Goal: Information Seeking & Learning: Learn about a topic

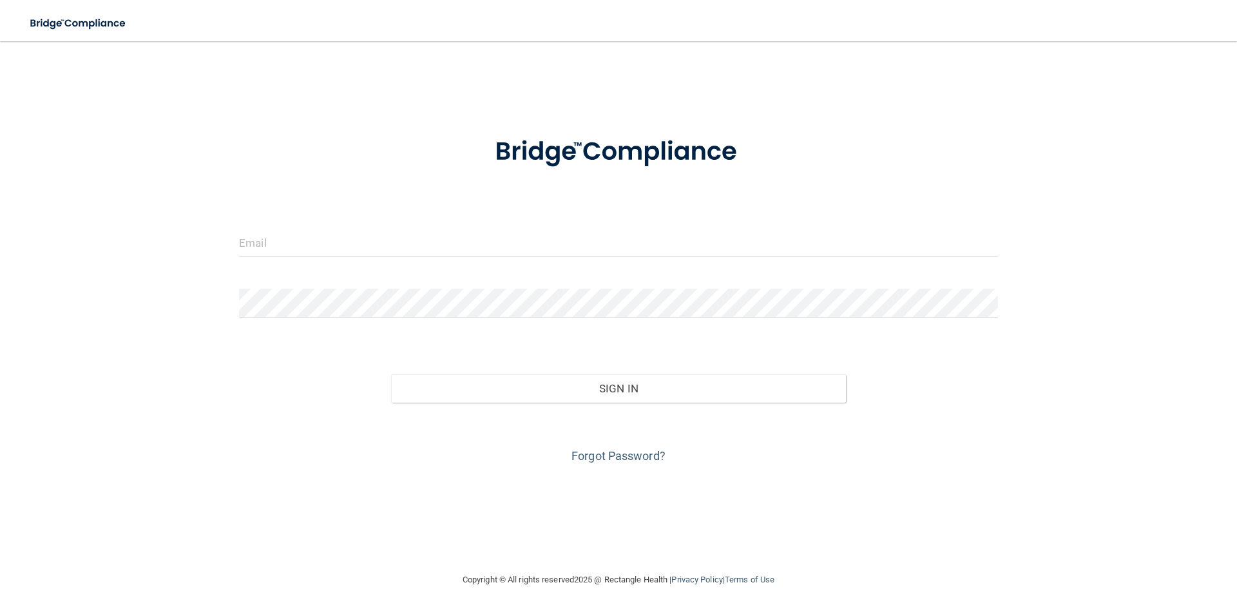
click at [341, 261] on div at bounding box center [618, 247] width 778 height 39
click at [255, 238] on input "email" at bounding box center [618, 242] width 759 height 29
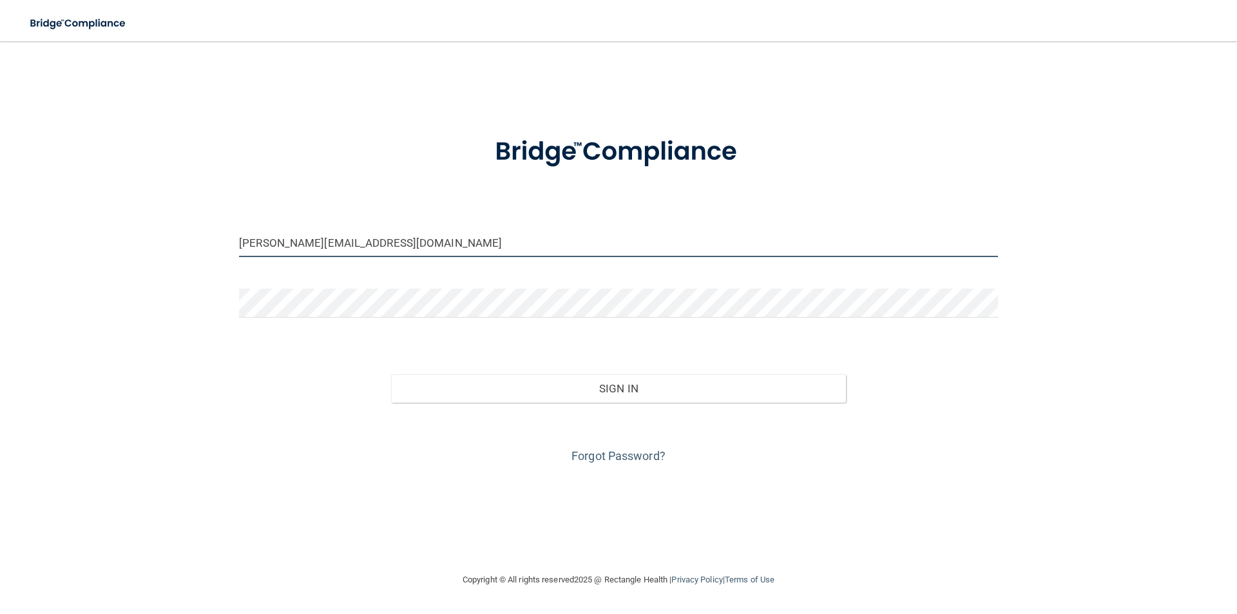
type input "[PERSON_NAME][EMAIL_ADDRESS][DOMAIN_NAME]"
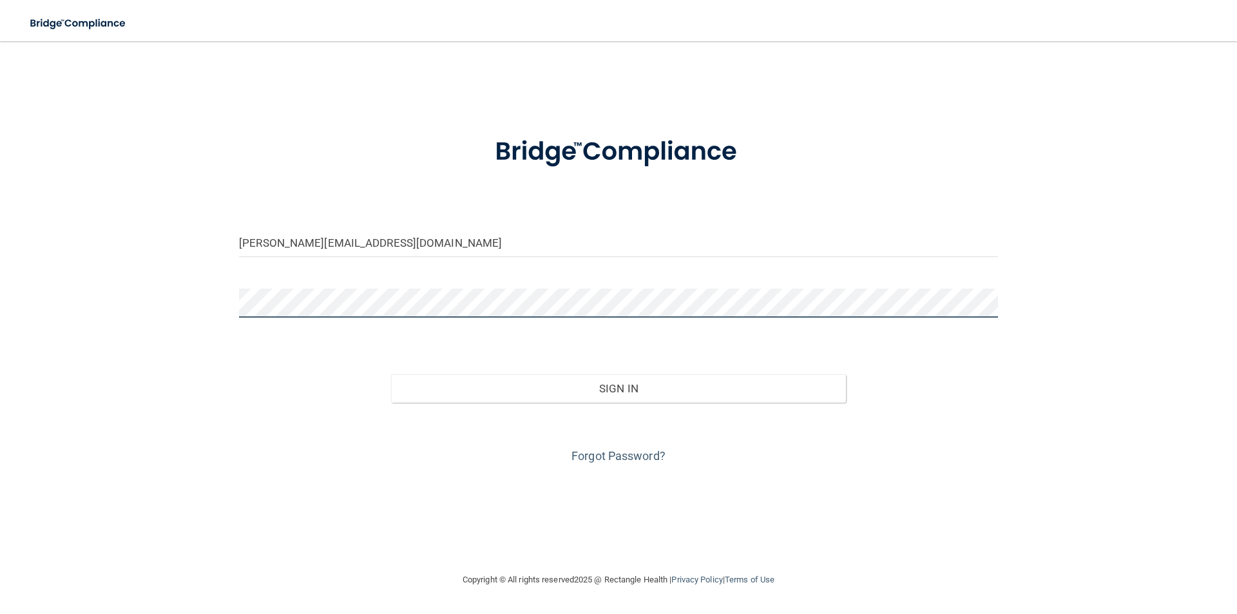
click at [391, 374] on button "Sign In" at bounding box center [619, 388] width 456 height 28
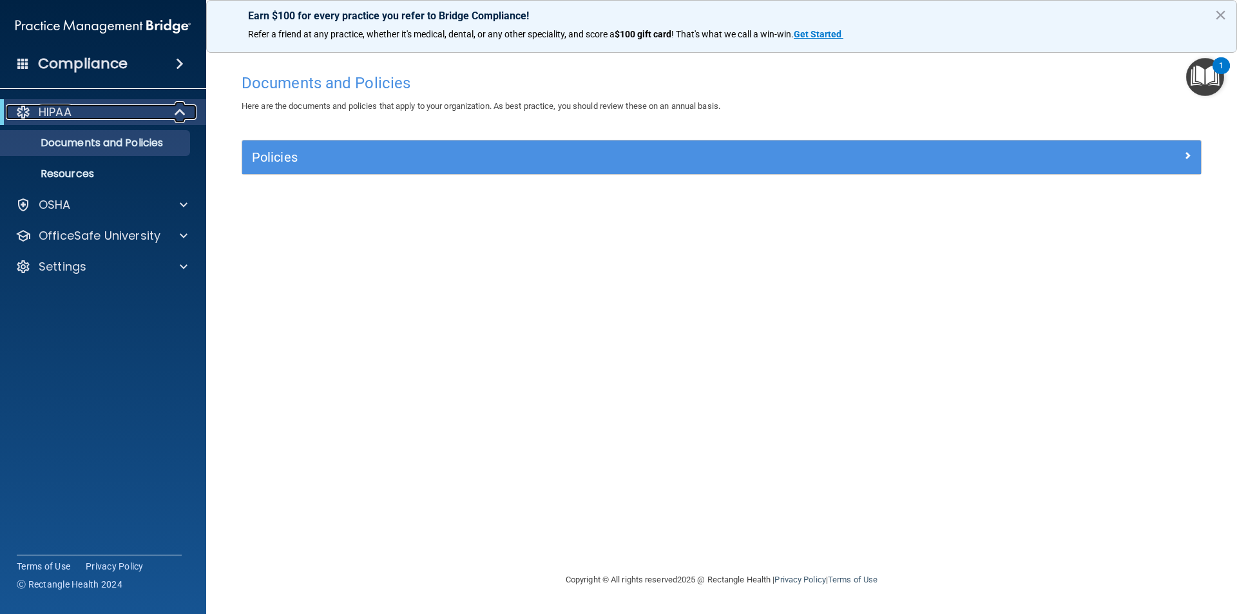
click at [52, 111] on p "HIPAA" at bounding box center [55, 111] width 33 height 15
click at [179, 113] on span at bounding box center [183, 111] width 8 height 15
click at [178, 201] on div at bounding box center [182, 204] width 32 height 15
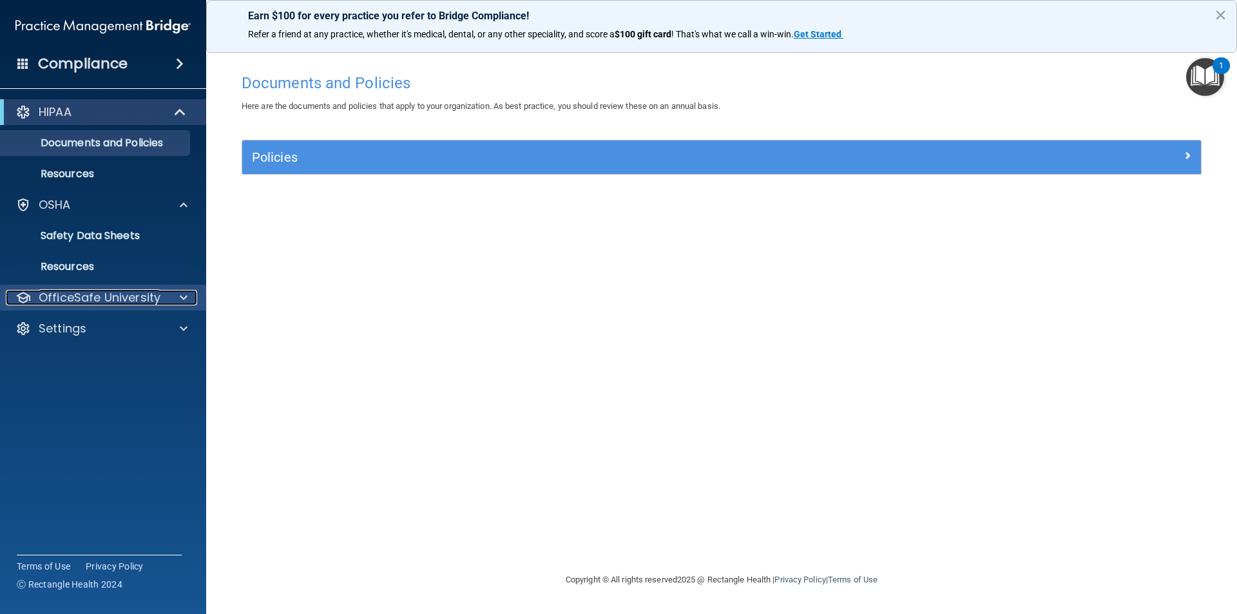
click at [181, 297] on span at bounding box center [184, 297] width 8 height 15
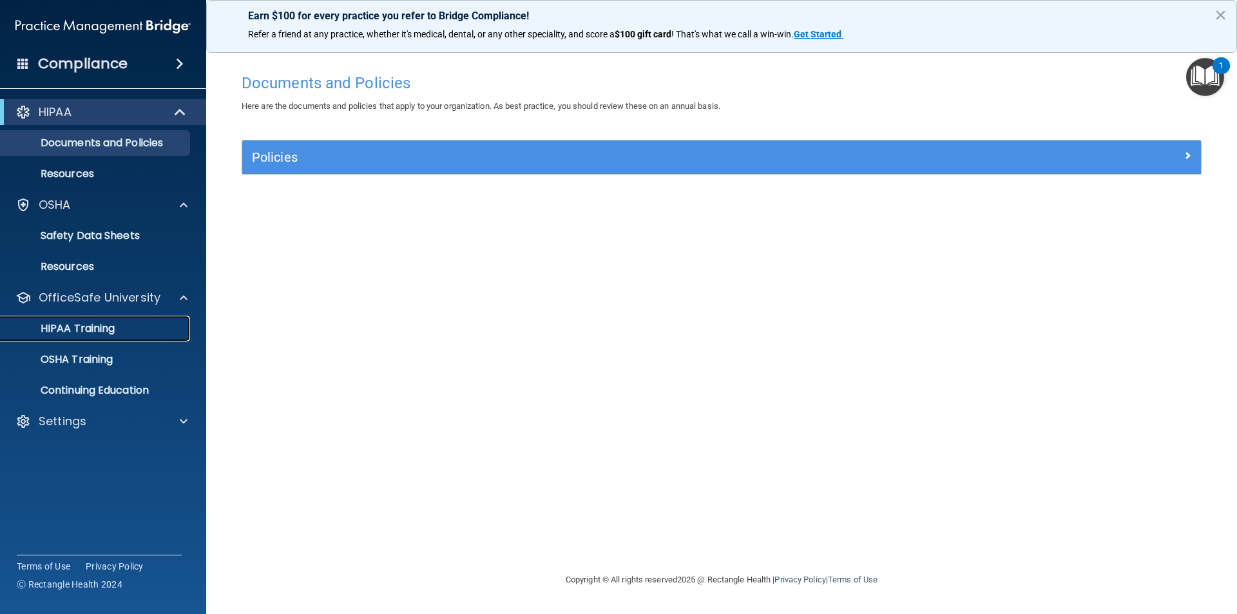
click at [77, 325] on p "HIPAA Training" at bounding box center [61, 328] width 106 height 13
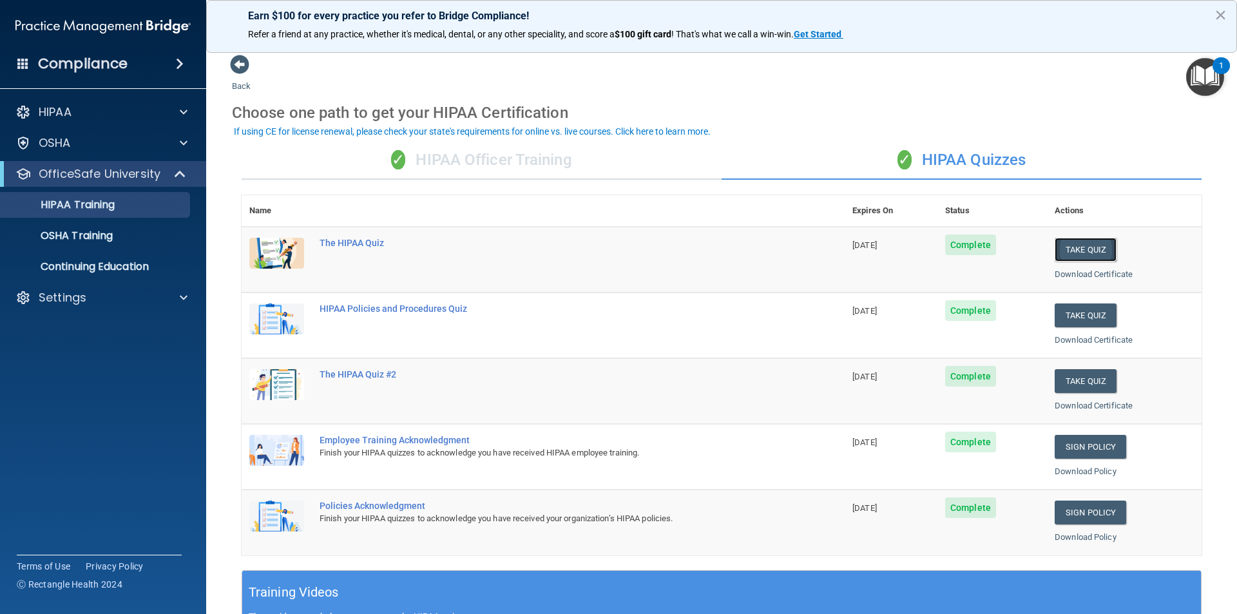
click at [1079, 255] on button "Take Quiz" at bounding box center [1086, 250] width 62 height 24
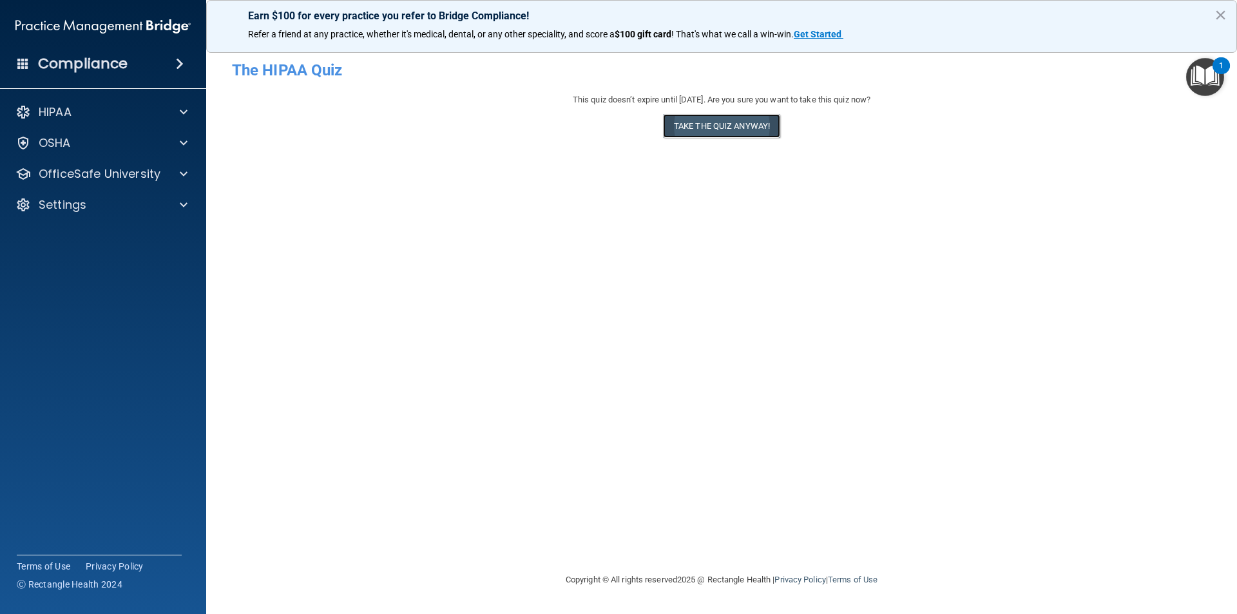
click at [730, 130] on button "Take the quiz anyway!" at bounding box center [721, 126] width 117 height 24
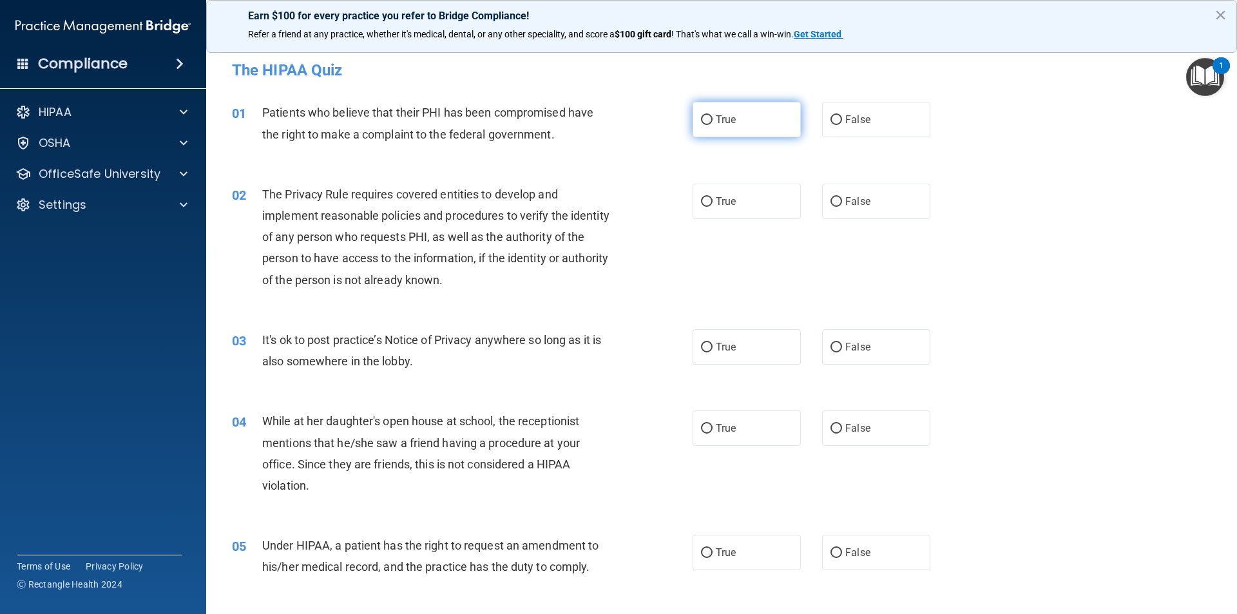
click at [731, 129] on label "True" at bounding box center [747, 119] width 108 height 35
click at [713, 125] on input "True" at bounding box center [707, 120] width 12 height 10
radio input "true"
click at [702, 203] on input "True" at bounding box center [707, 202] width 12 height 10
radio input "true"
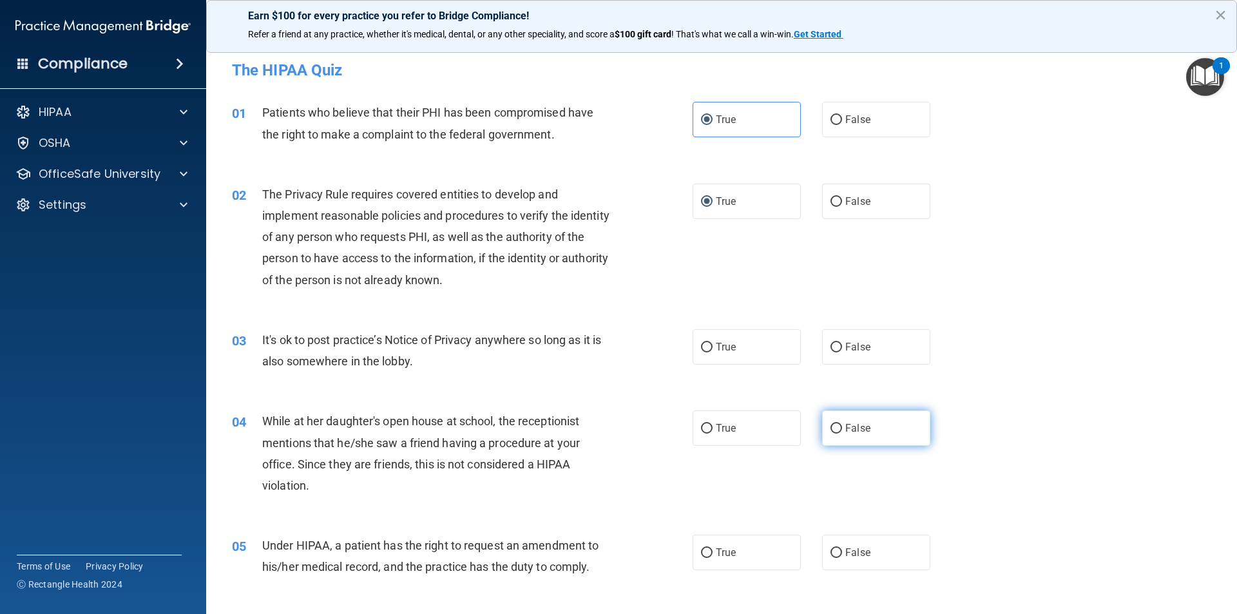
click at [831, 428] on input "False" at bounding box center [837, 429] width 12 height 10
radio input "true"
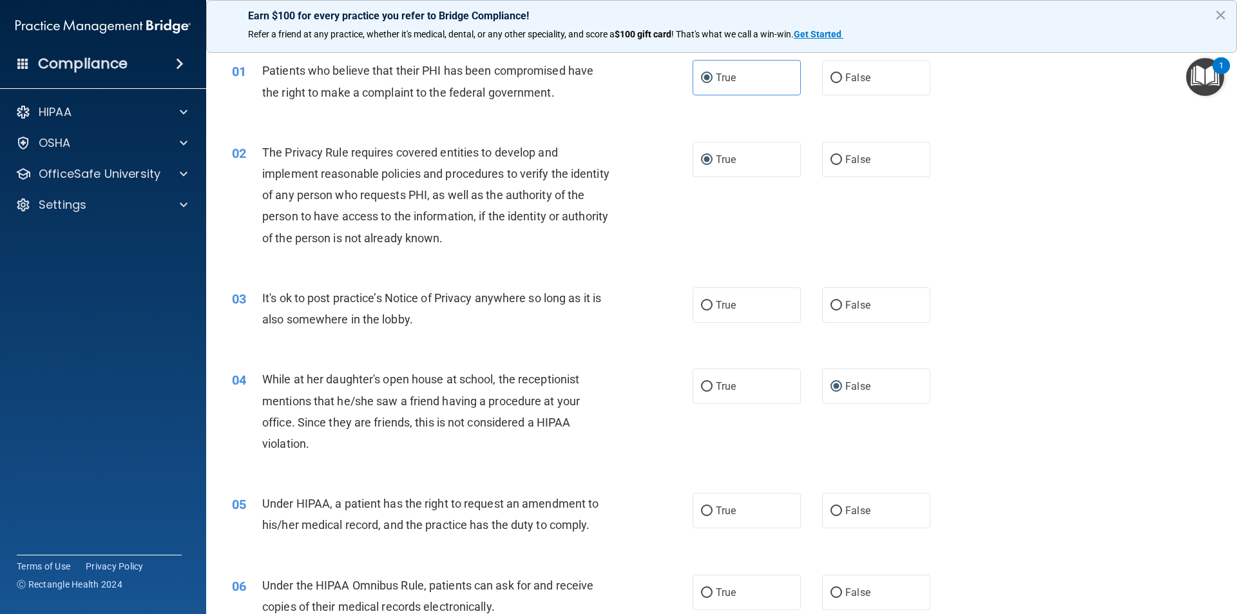
scroll to position [64, 0]
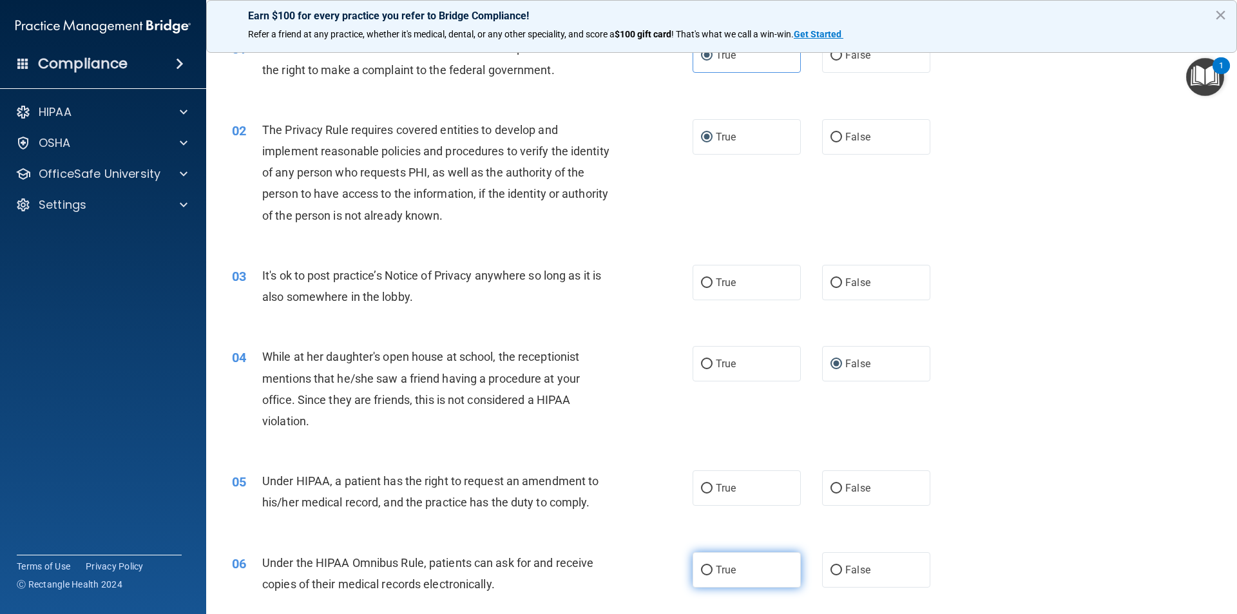
click at [704, 570] on input "True" at bounding box center [707, 571] width 12 height 10
radio input "true"
click at [833, 487] on input "False" at bounding box center [837, 489] width 12 height 10
radio input "true"
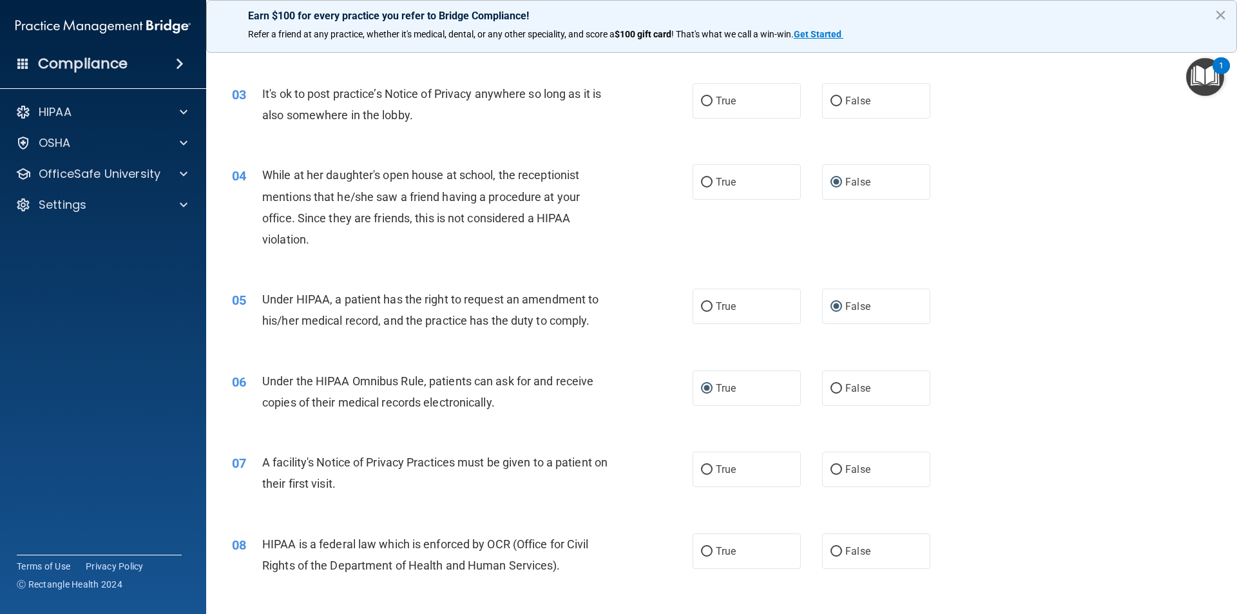
scroll to position [258, 0]
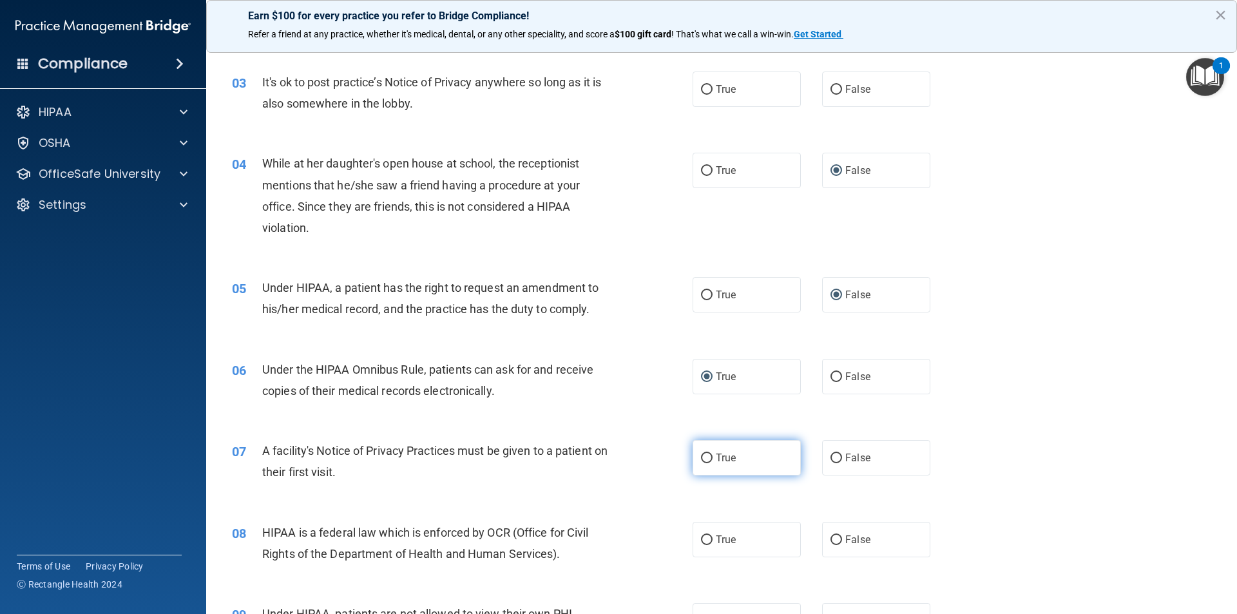
click at [704, 458] on input "True" at bounding box center [707, 459] width 12 height 10
radio input "true"
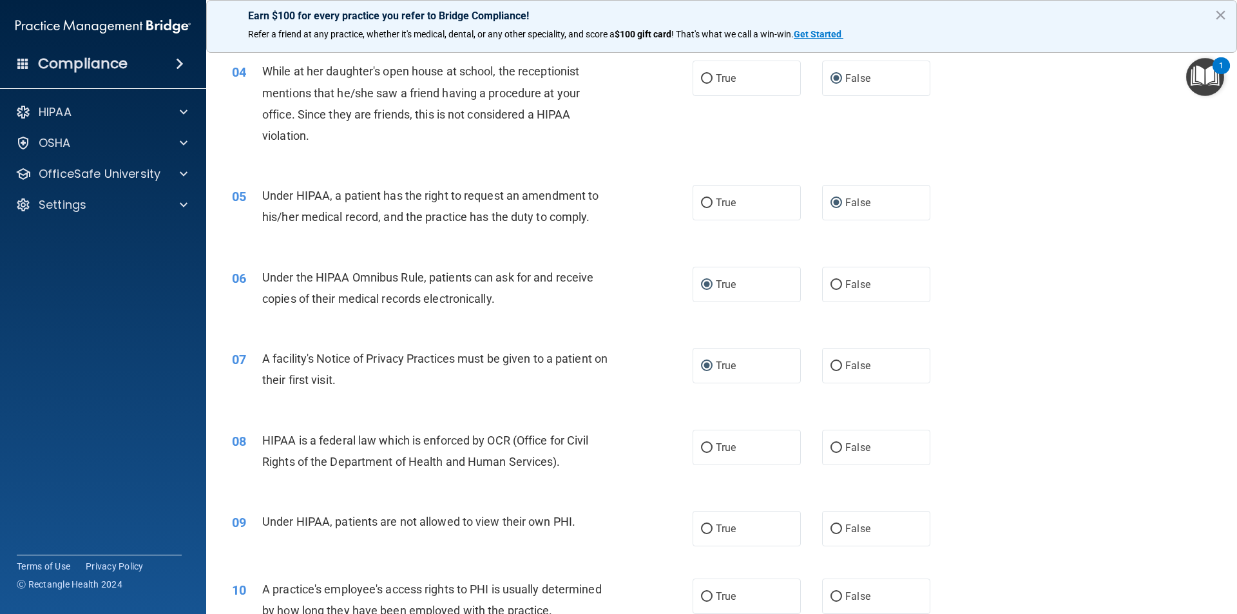
scroll to position [387, 0]
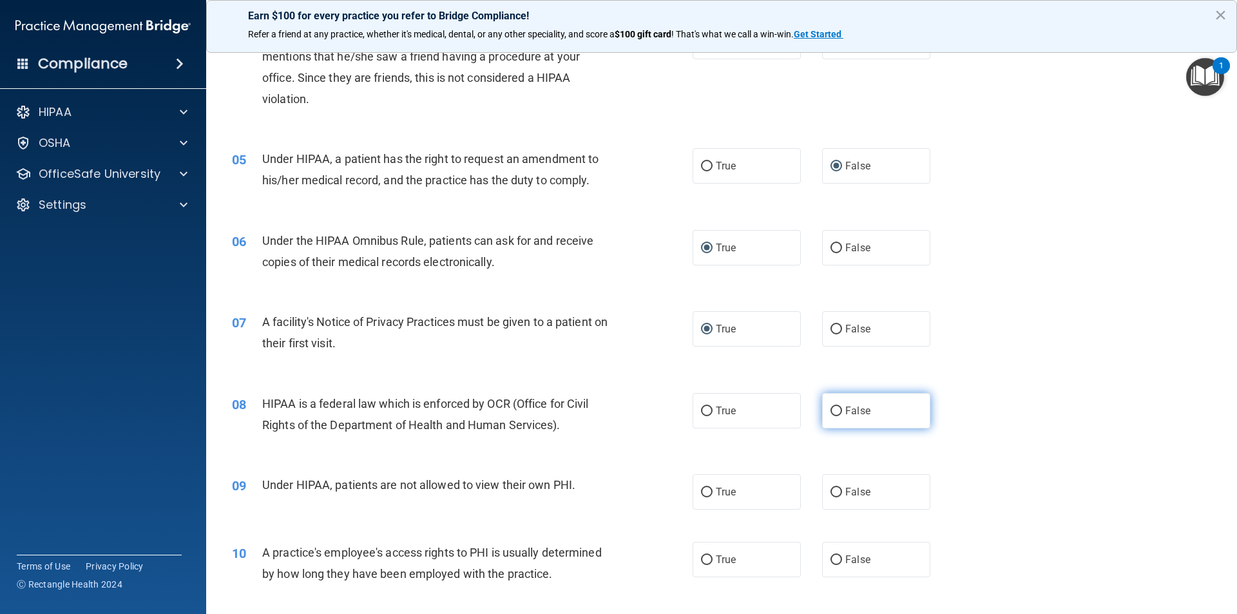
click at [831, 413] on input "False" at bounding box center [837, 412] width 12 height 10
radio input "true"
click at [833, 491] on input "False" at bounding box center [837, 493] width 12 height 10
radio input "true"
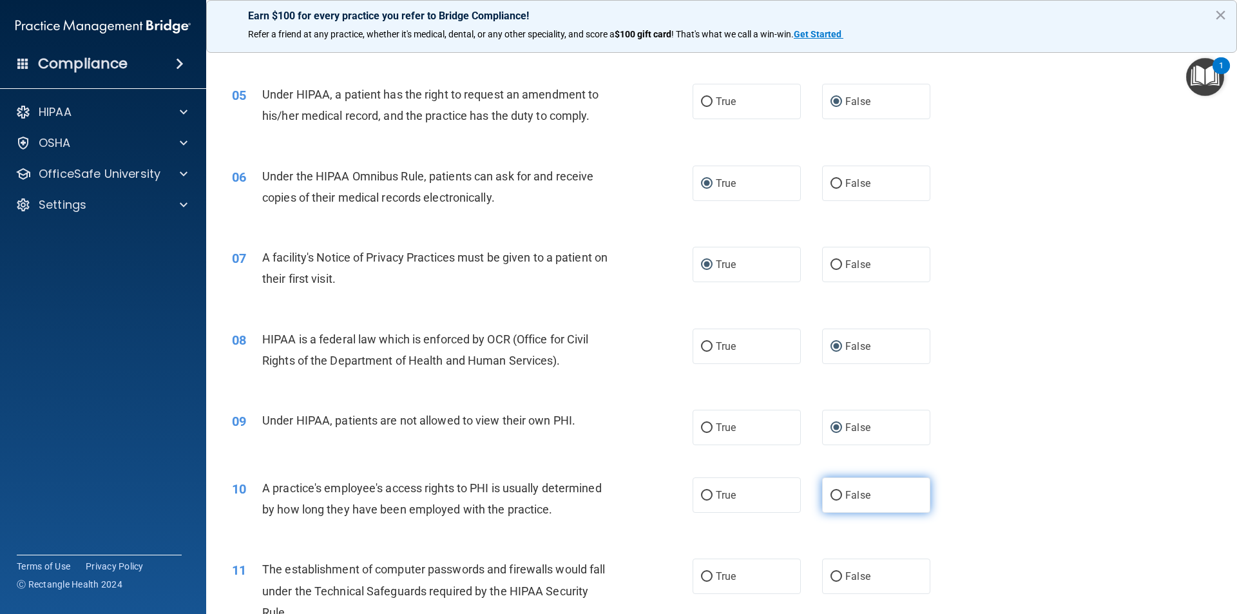
click at [833, 497] on input "False" at bounding box center [837, 496] width 12 height 10
radio input "true"
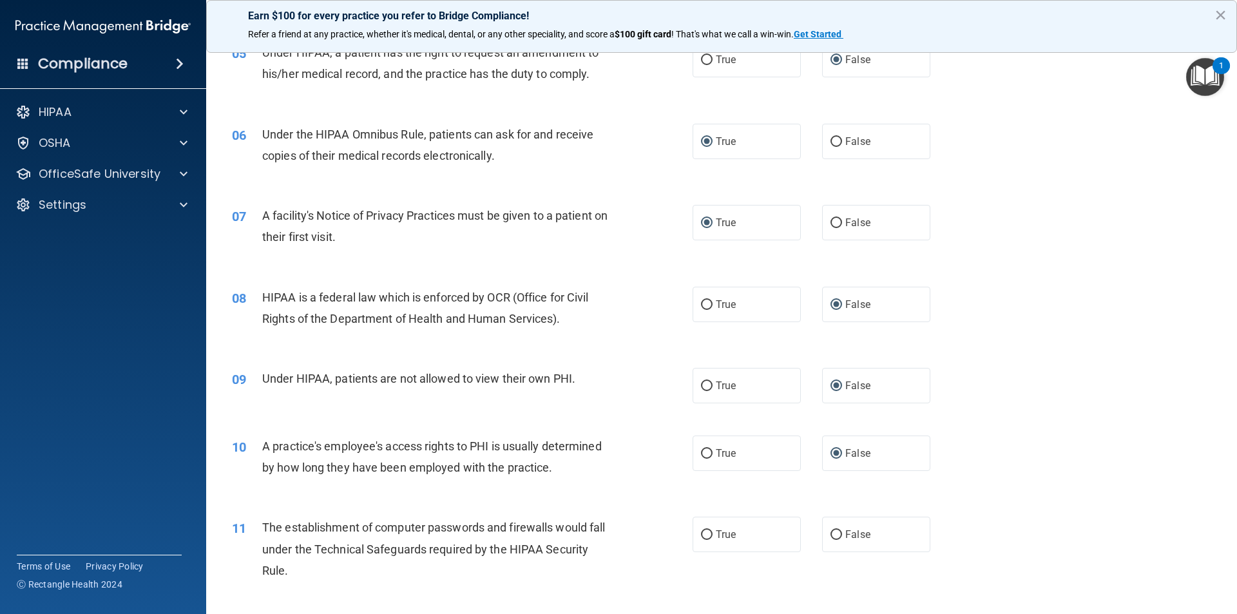
scroll to position [516, 0]
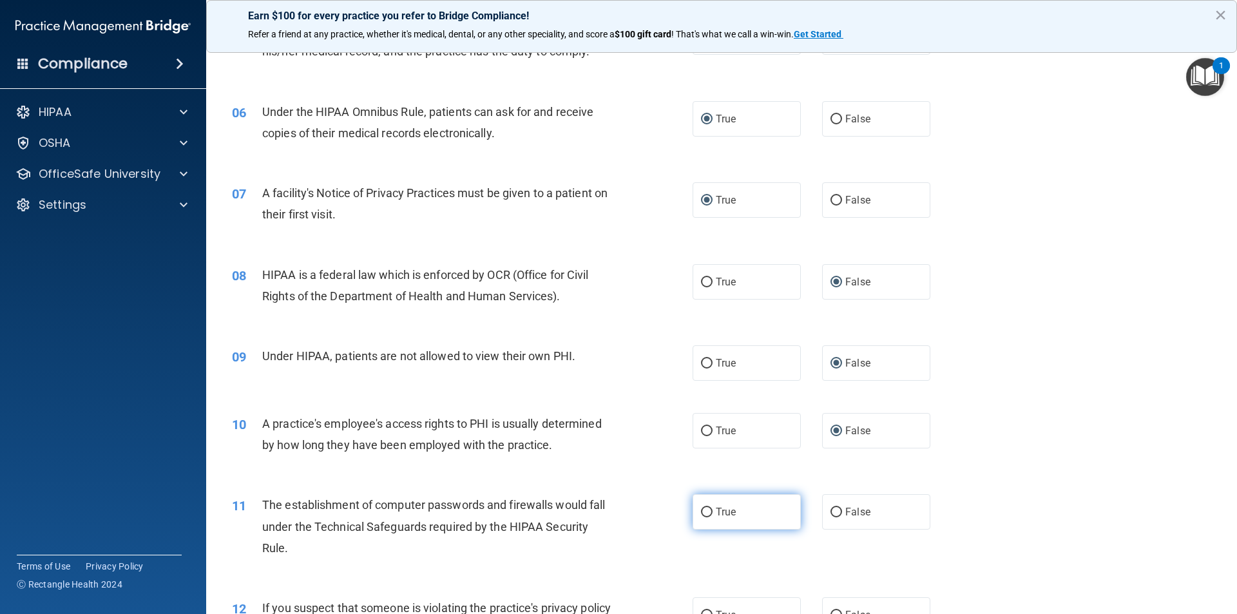
click at [702, 508] on input "True" at bounding box center [707, 513] width 12 height 10
radio input "true"
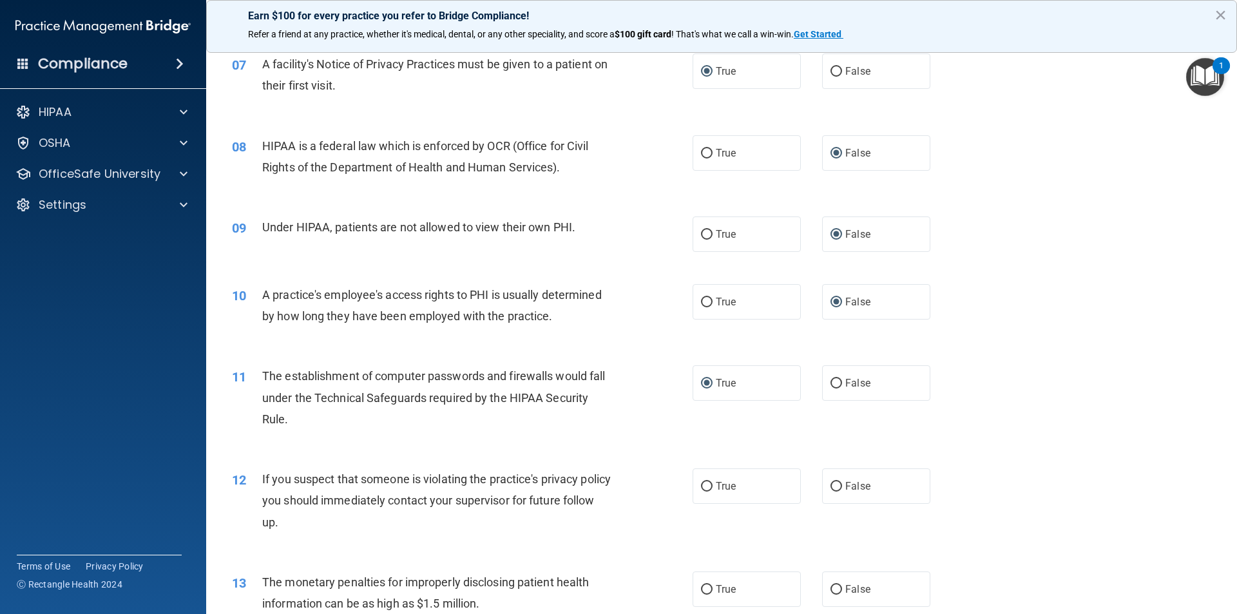
scroll to position [709, 0]
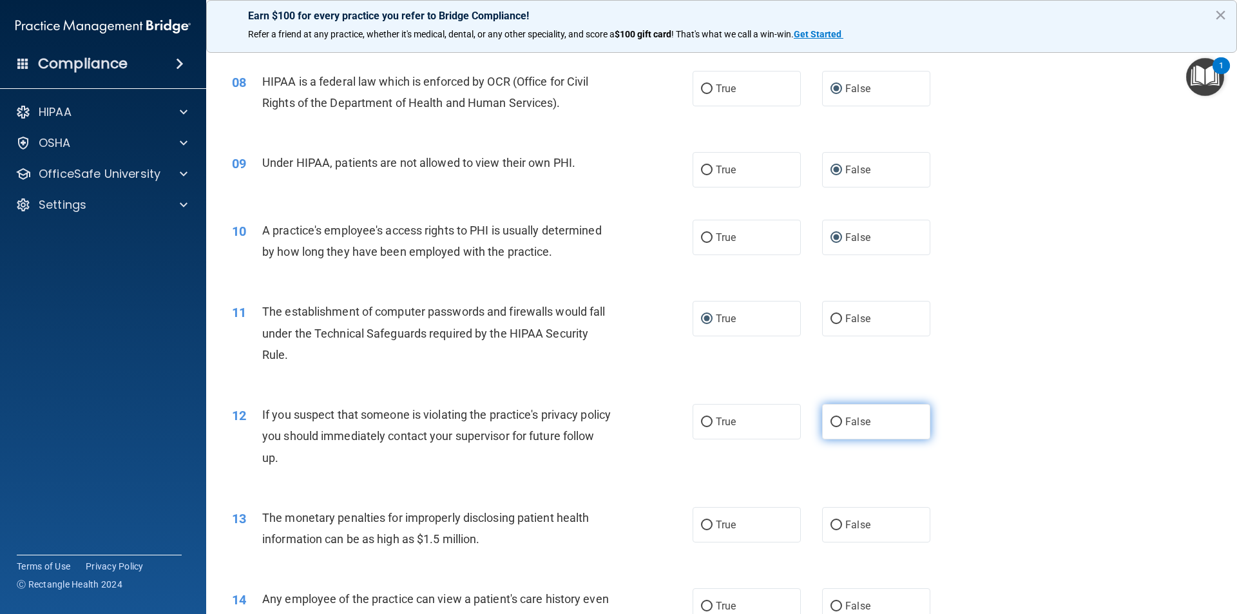
click at [832, 424] on input "False" at bounding box center [837, 423] width 12 height 10
radio input "true"
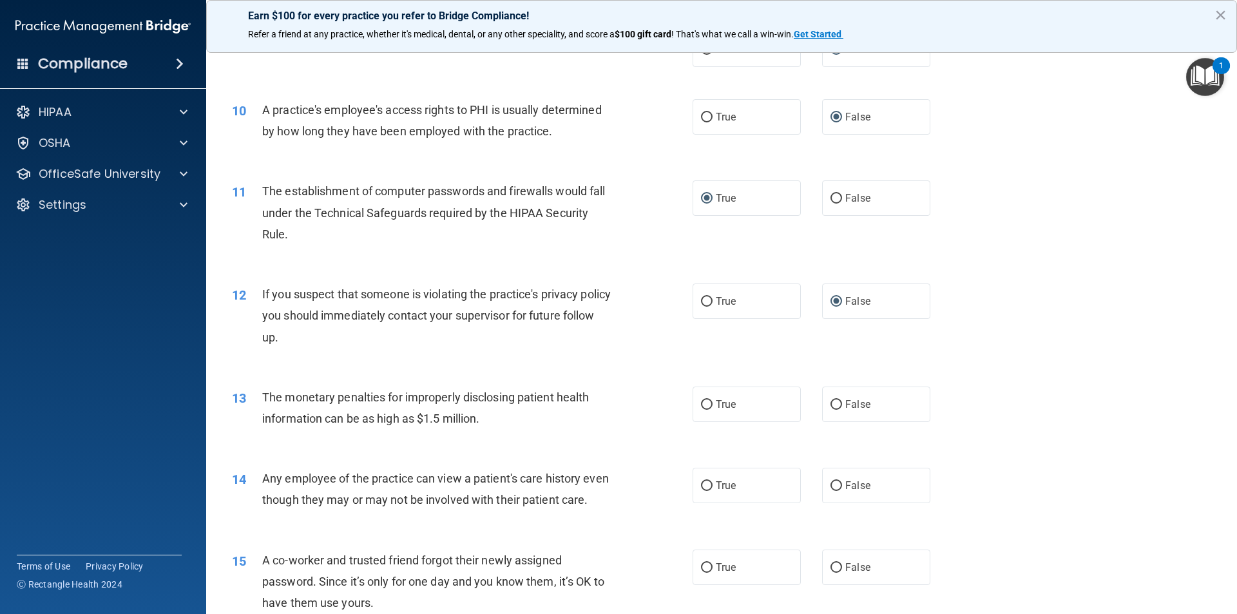
scroll to position [838, 0]
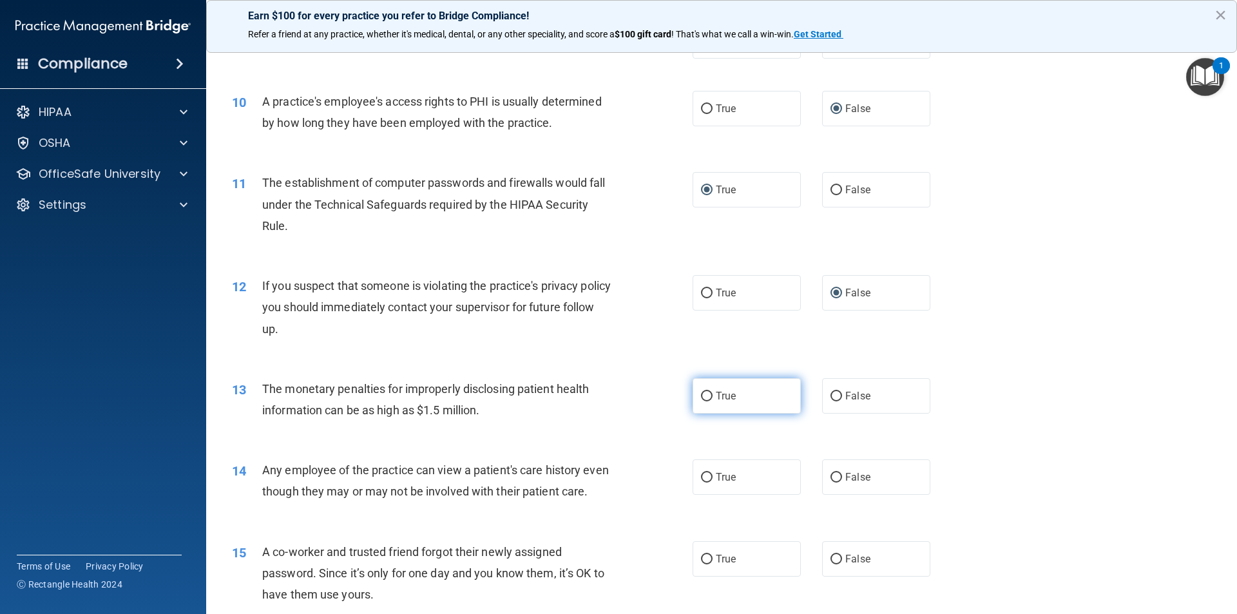
click at [701, 396] on input "True" at bounding box center [707, 397] width 12 height 10
radio input "true"
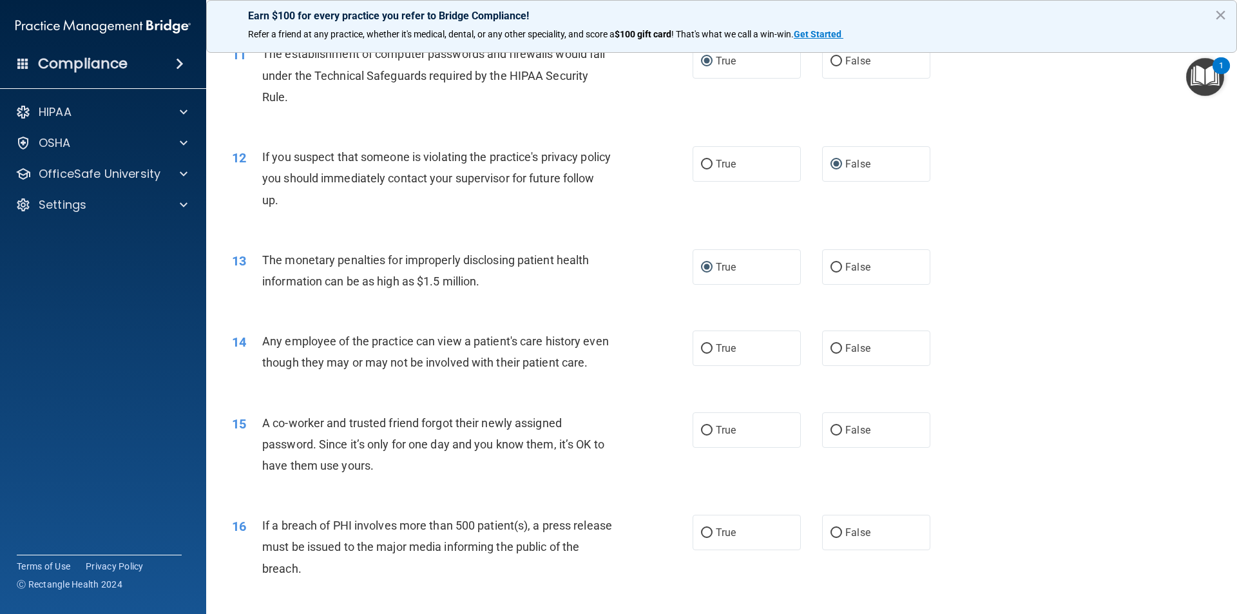
scroll to position [1096, 0]
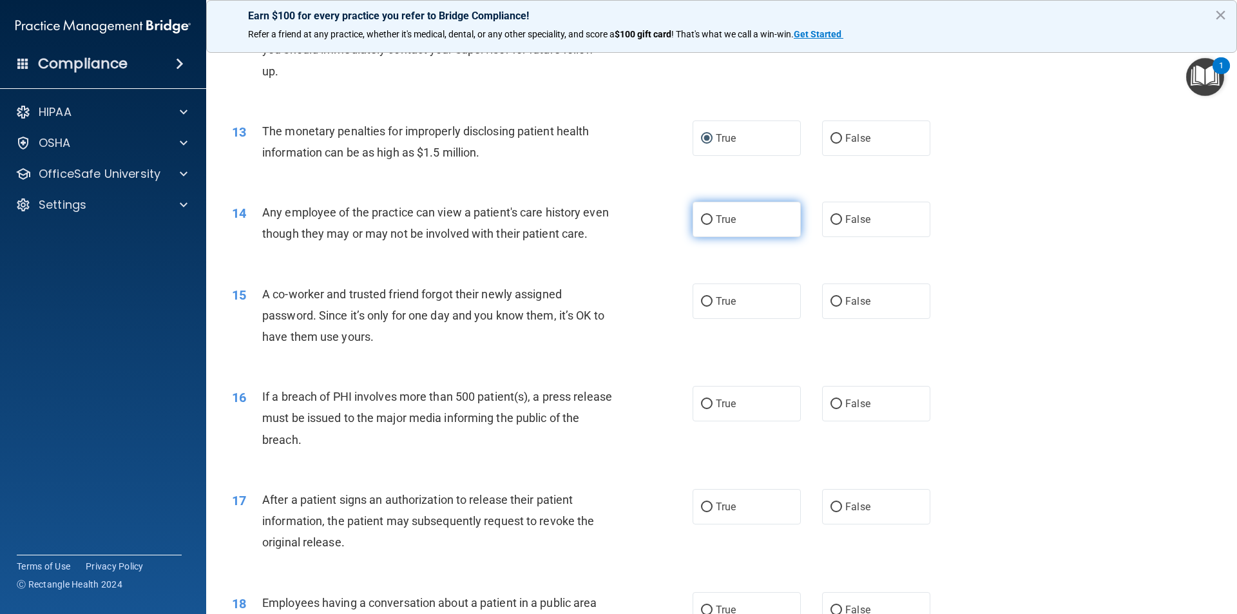
click at [702, 223] on input "True" at bounding box center [707, 220] width 12 height 10
radio input "true"
click at [831, 307] on input "False" at bounding box center [837, 302] width 12 height 10
radio input "true"
click at [702, 409] on input "True" at bounding box center [707, 405] width 12 height 10
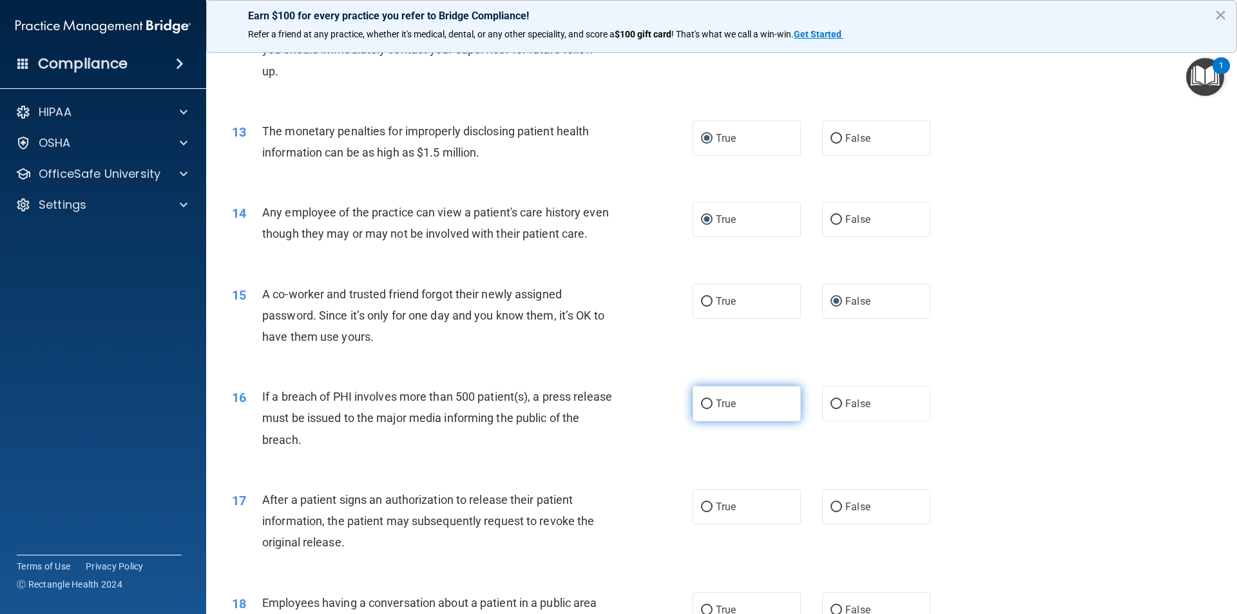
radio input "true"
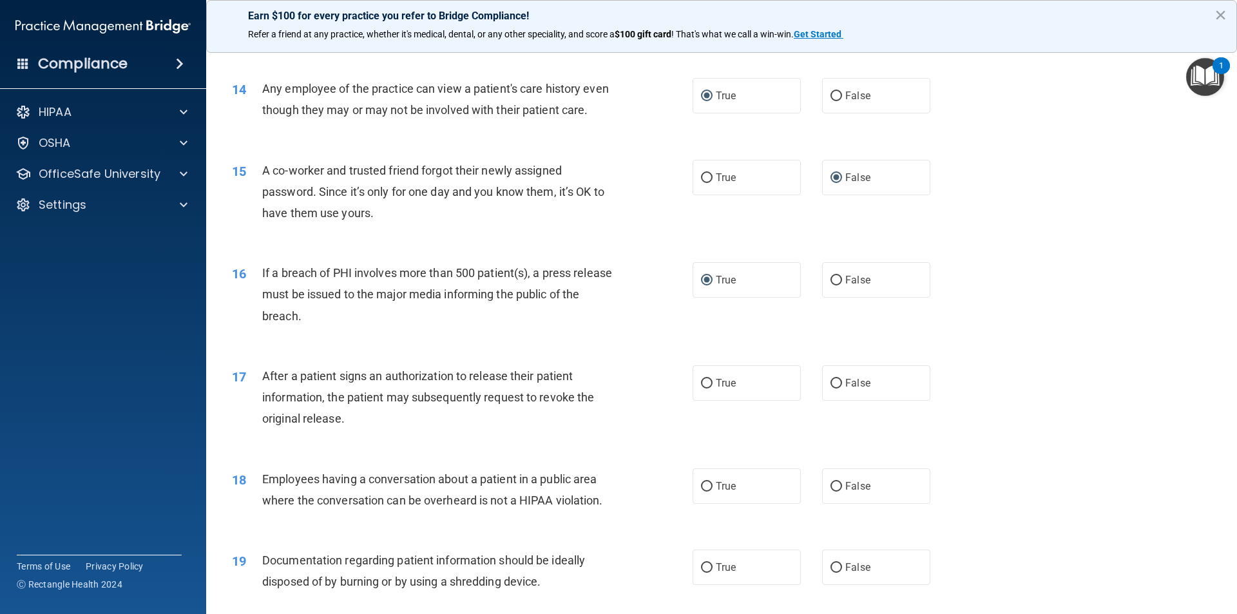
scroll to position [1224, 0]
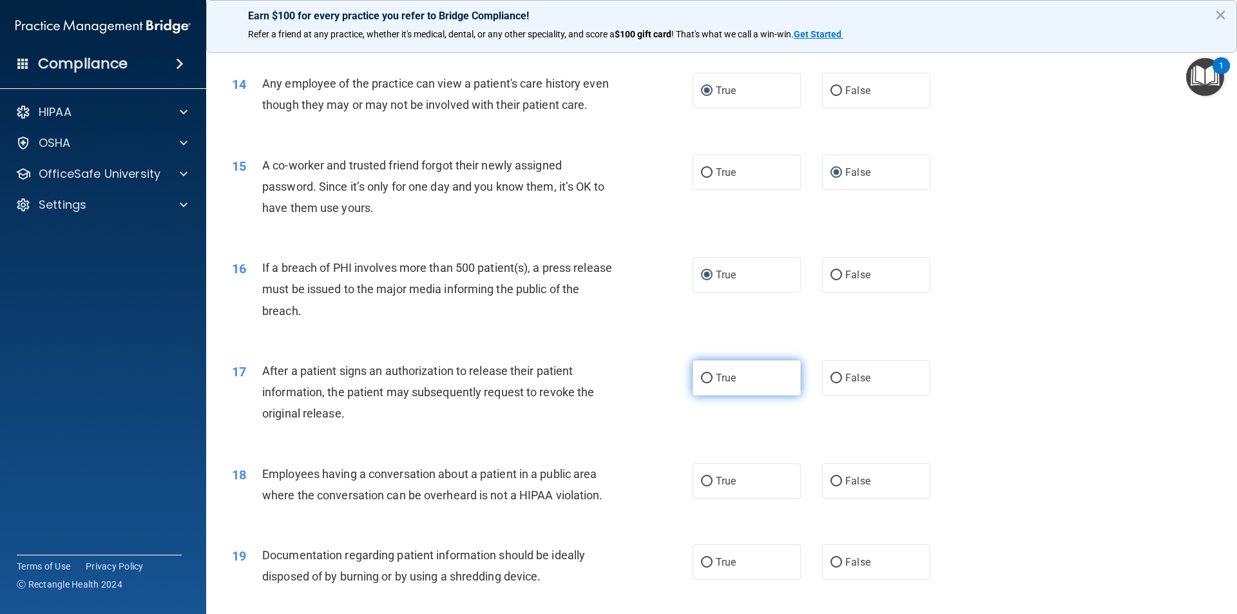
click at [702, 383] on input "True" at bounding box center [707, 379] width 12 height 10
radio input "true"
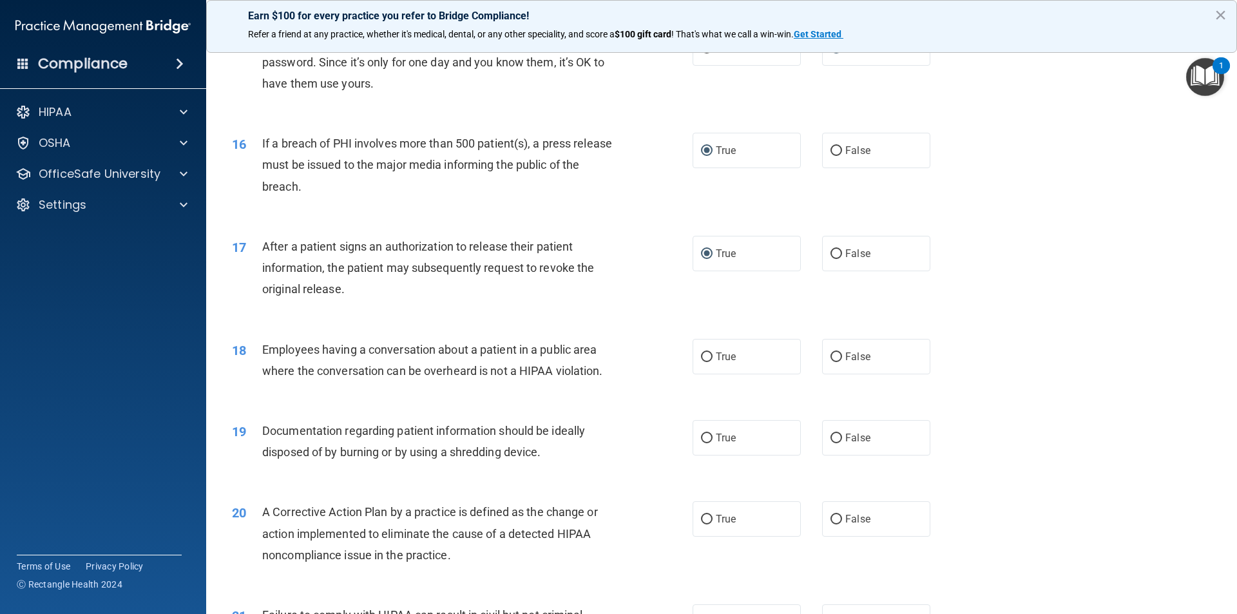
scroll to position [1353, 0]
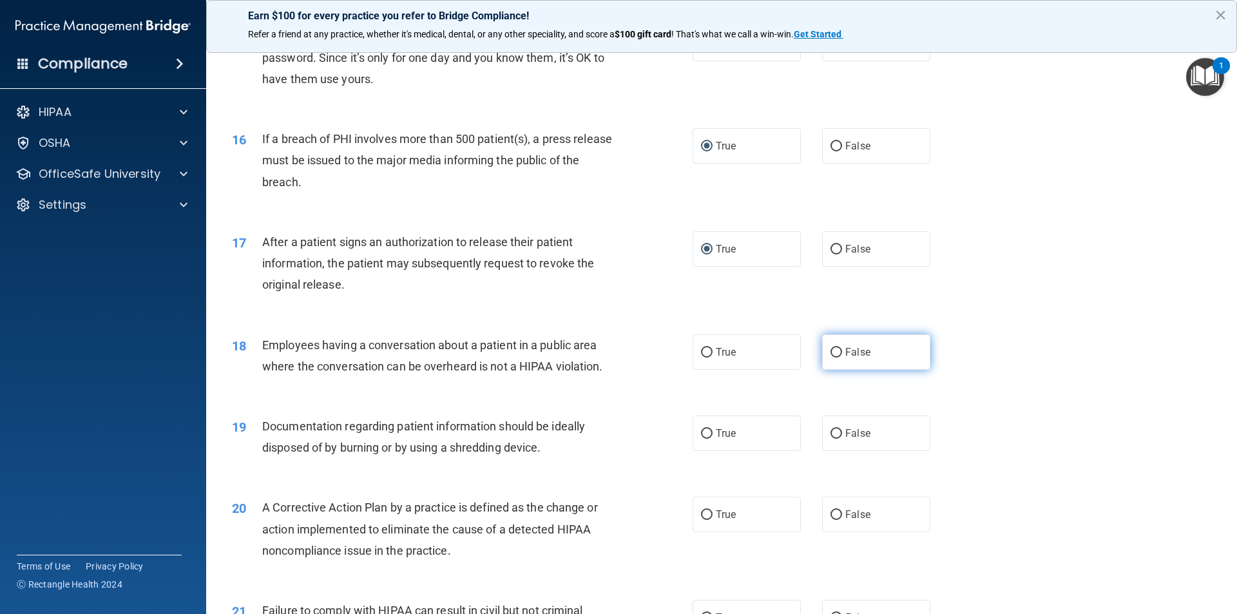
click at [831, 358] on input "False" at bounding box center [837, 353] width 12 height 10
radio input "true"
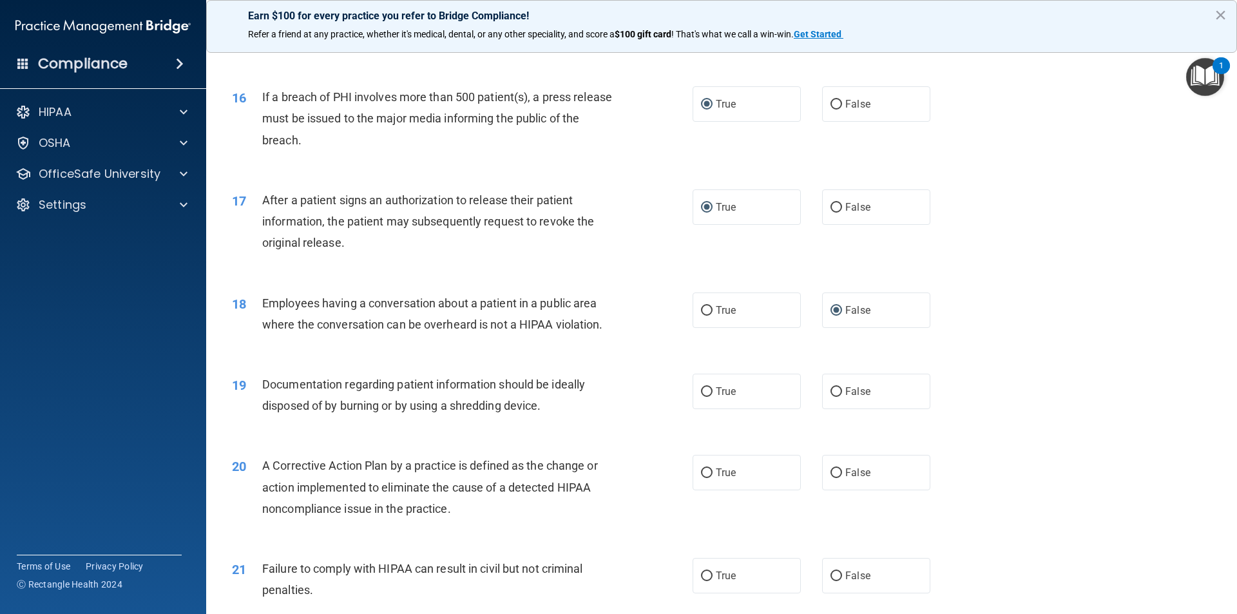
scroll to position [1418, 0]
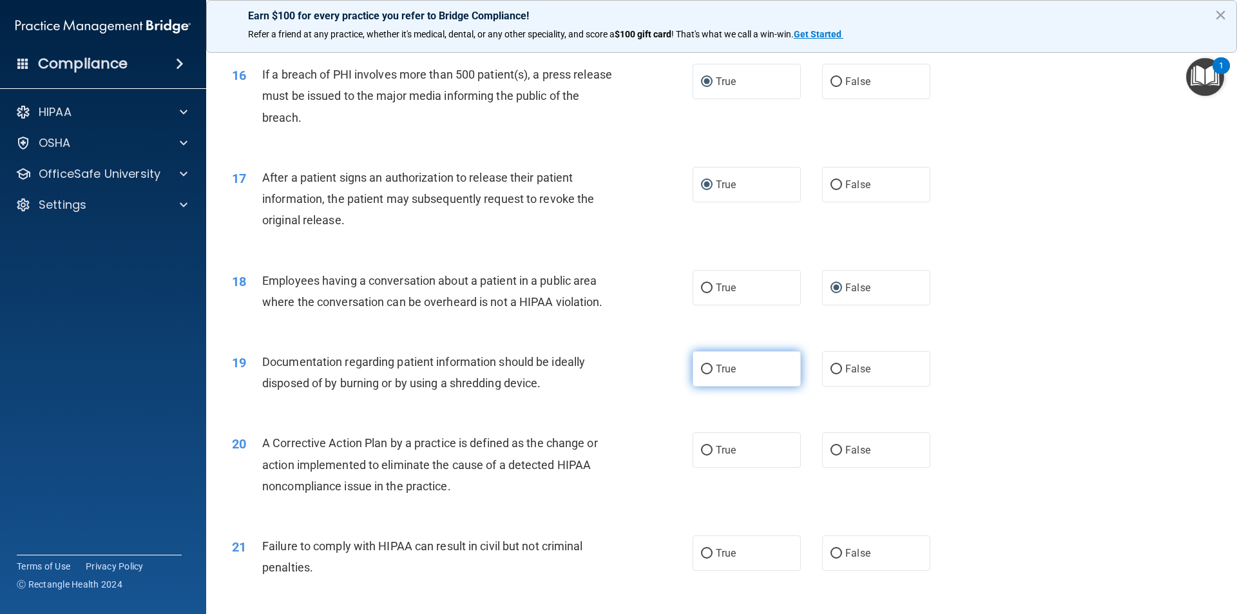
click at [701, 374] on input "True" at bounding box center [707, 370] width 12 height 10
radio input "true"
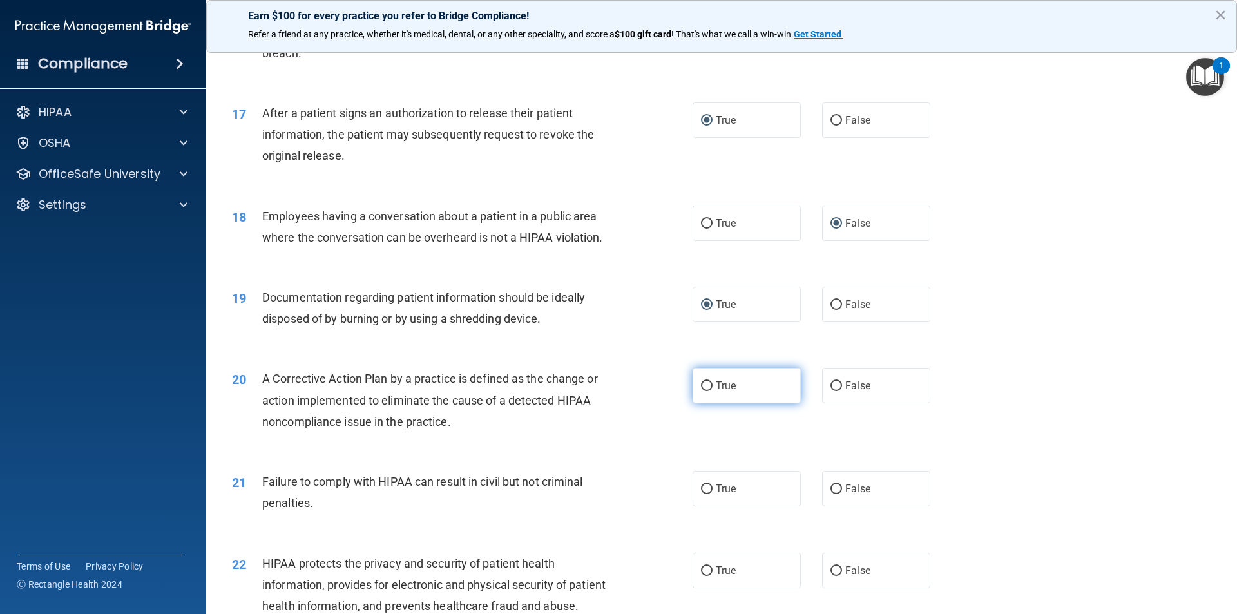
click at [701, 391] on input "True" at bounding box center [707, 387] width 12 height 10
radio input "true"
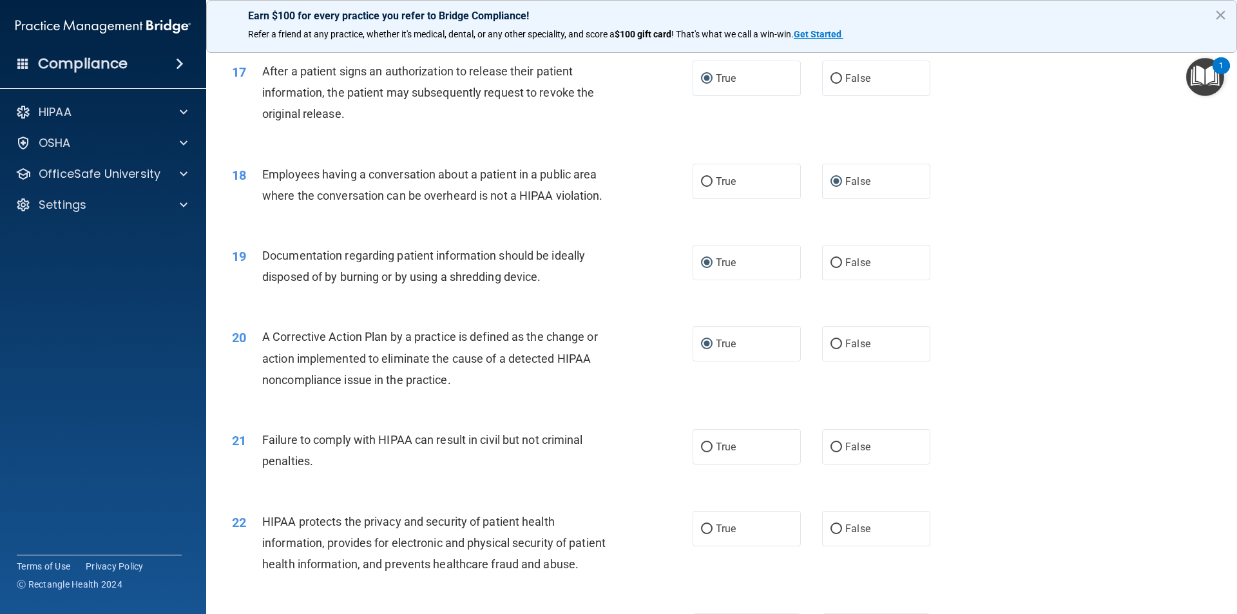
scroll to position [1611, 0]
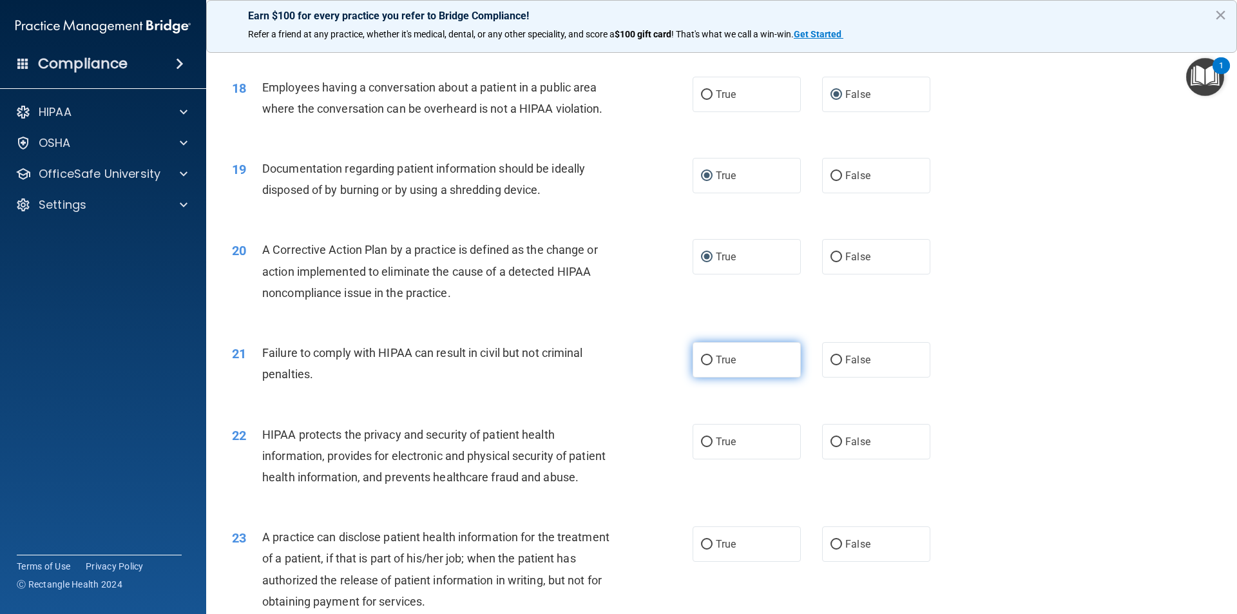
click at [702, 365] on input "True" at bounding box center [707, 361] width 12 height 10
radio input "true"
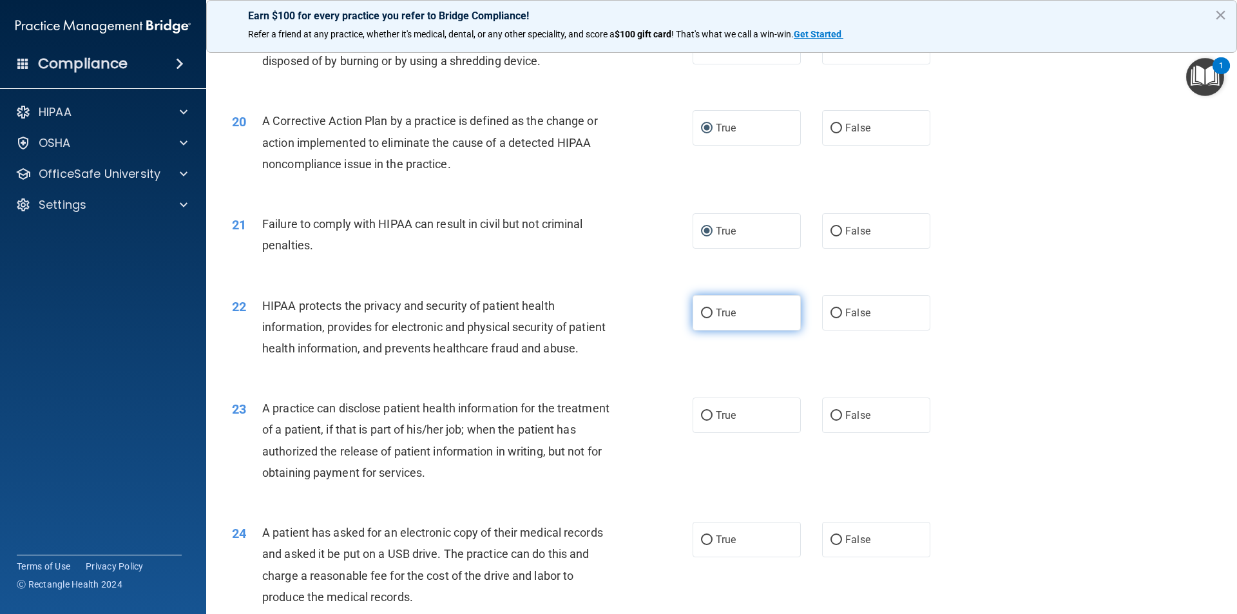
click at [701, 318] on input "True" at bounding box center [707, 314] width 12 height 10
radio input "true"
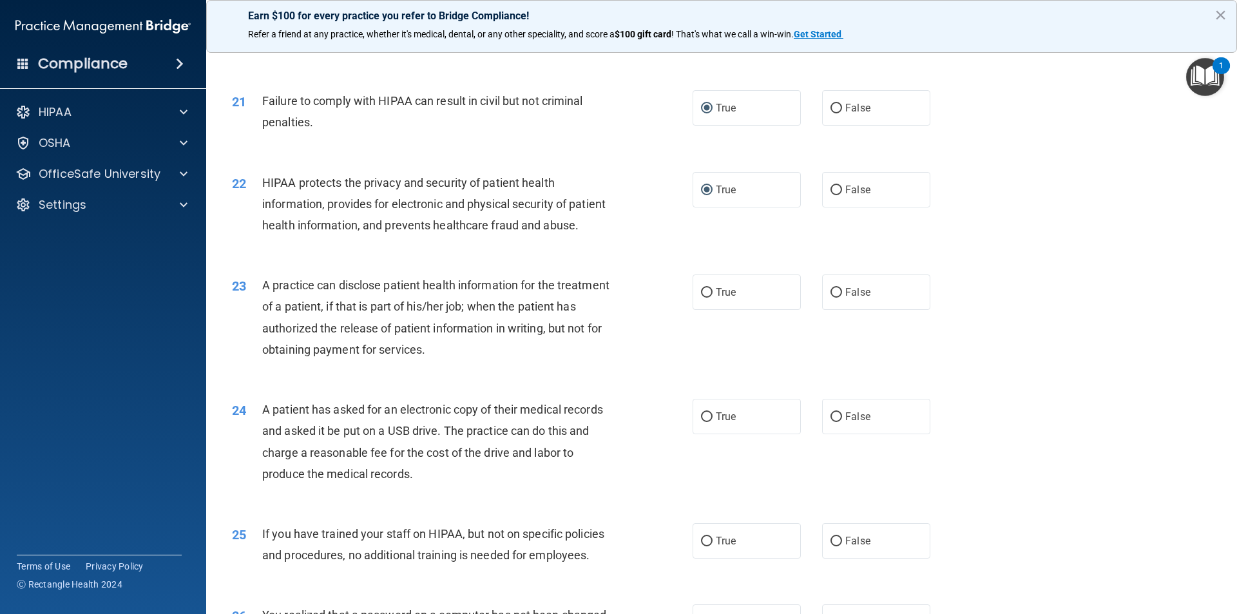
scroll to position [1869, 0]
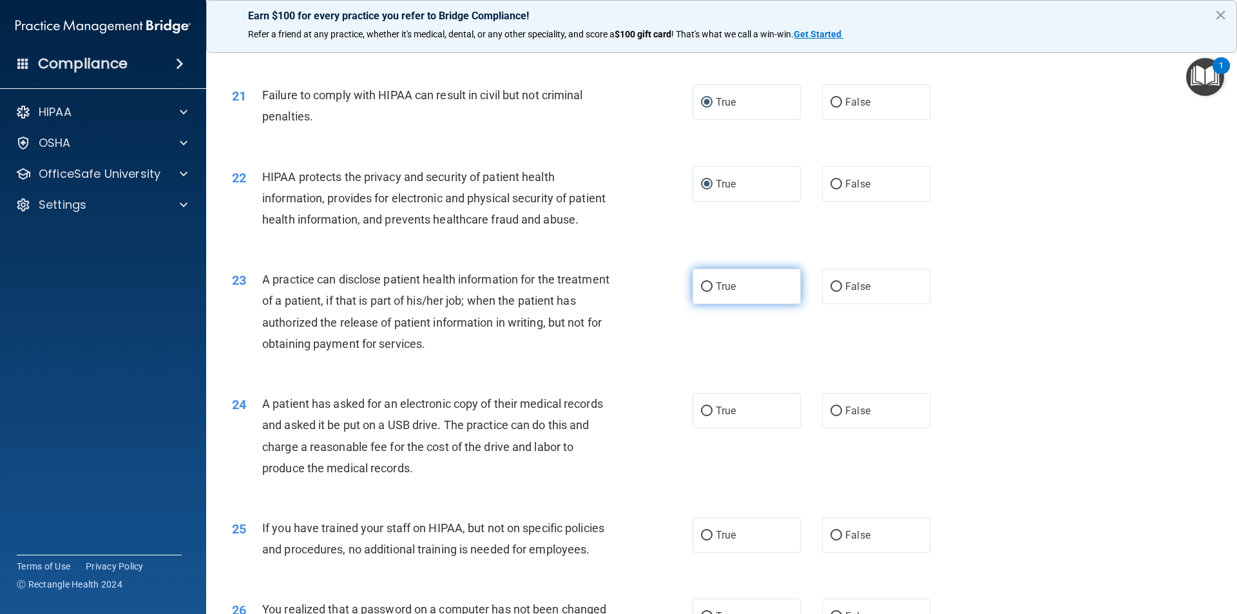
click at [701, 292] on input "True" at bounding box center [707, 287] width 12 height 10
radio input "true"
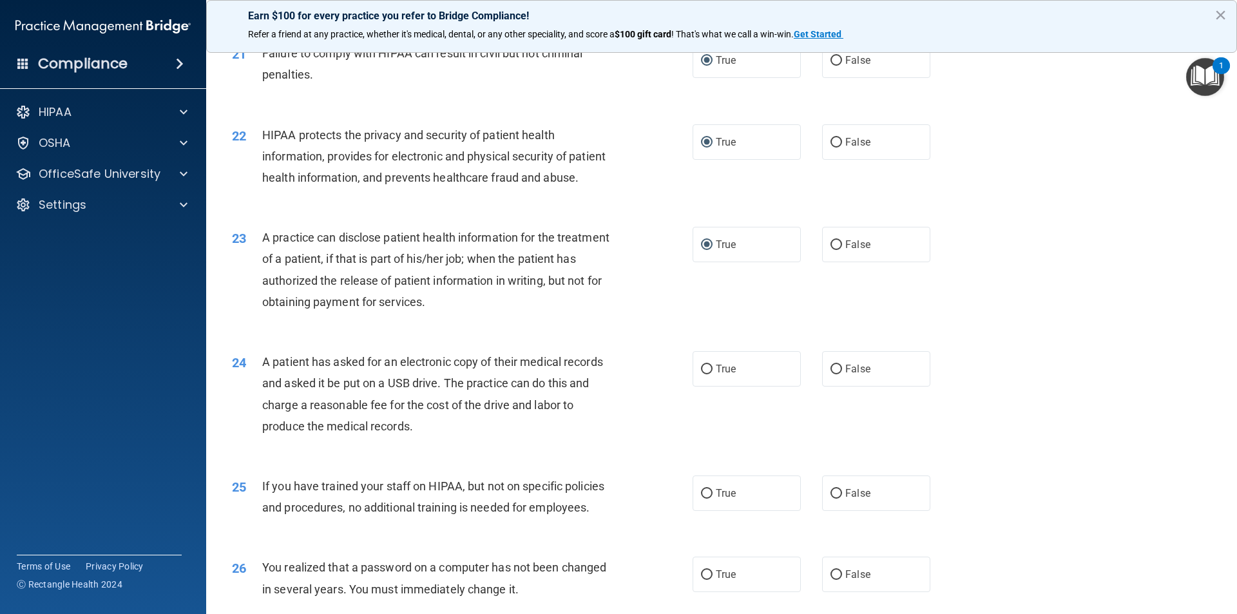
scroll to position [1933, 0]
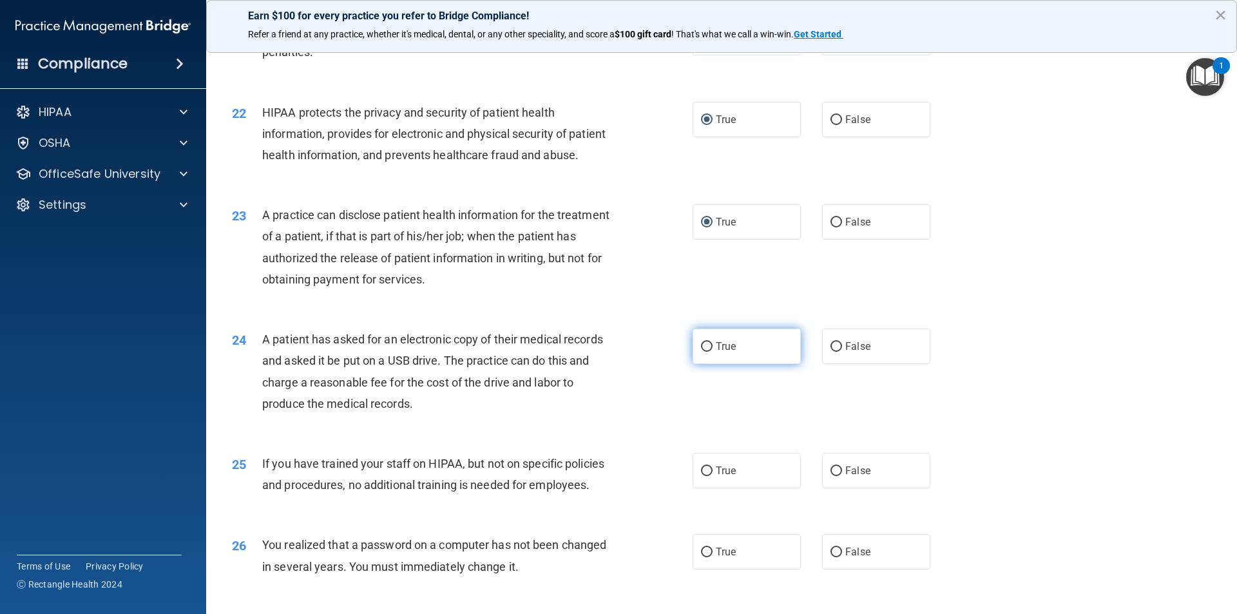
click at [702, 352] on input "True" at bounding box center [707, 347] width 12 height 10
radio input "true"
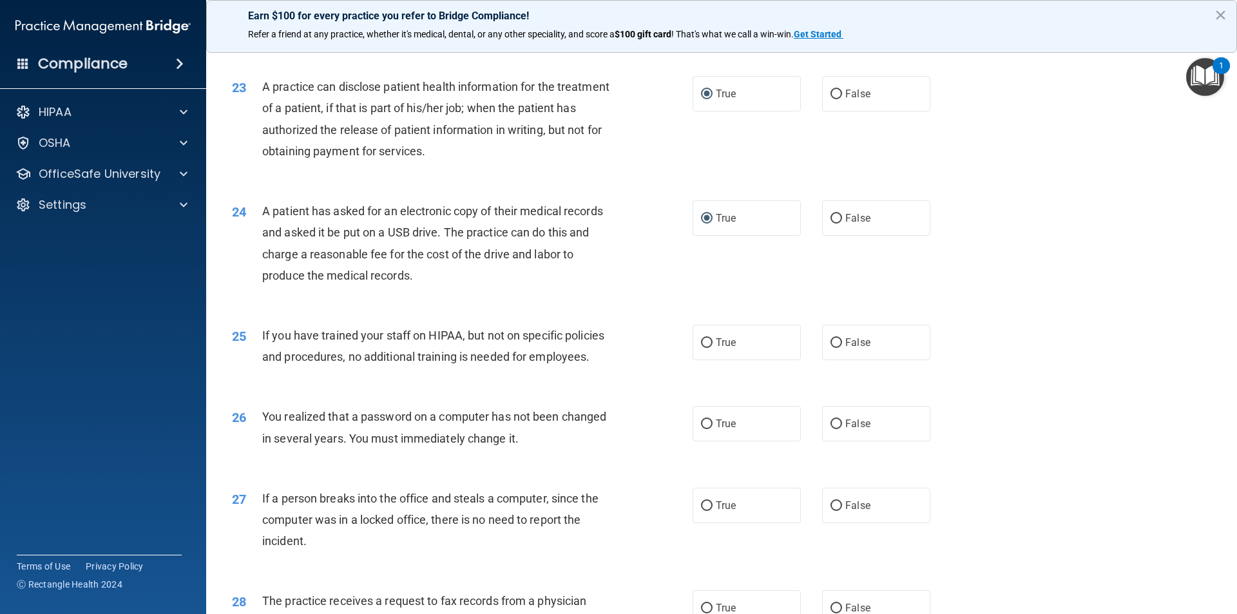
scroll to position [2062, 0]
click at [831, 347] on input "False" at bounding box center [837, 343] width 12 height 10
radio input "true"
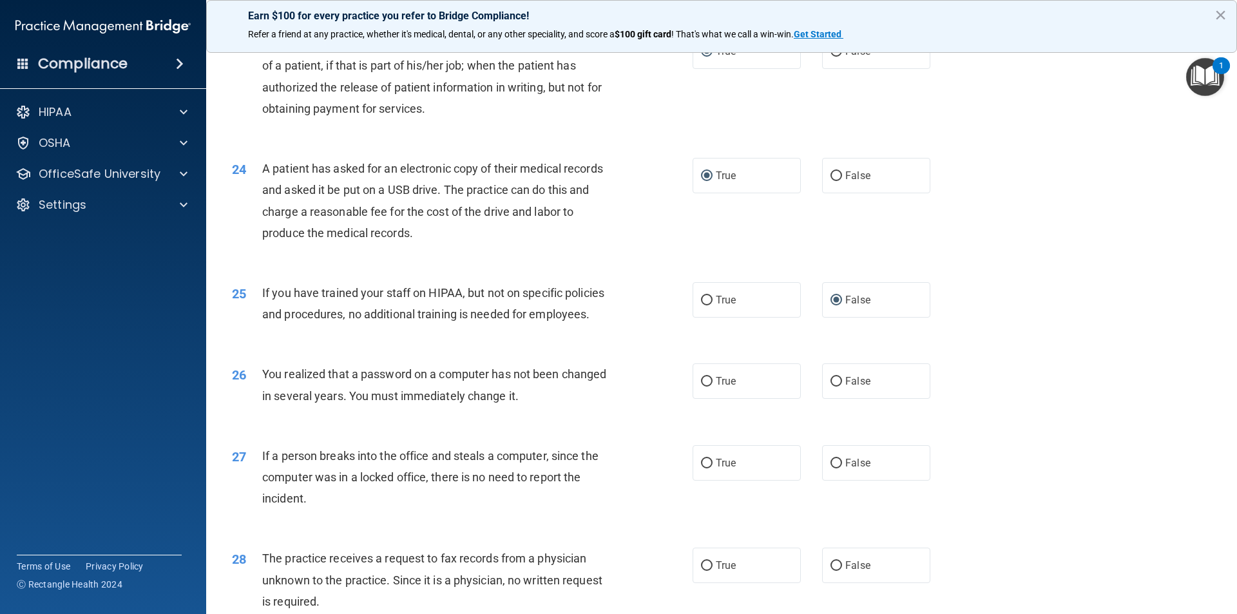
scroll to position [2127, 0]
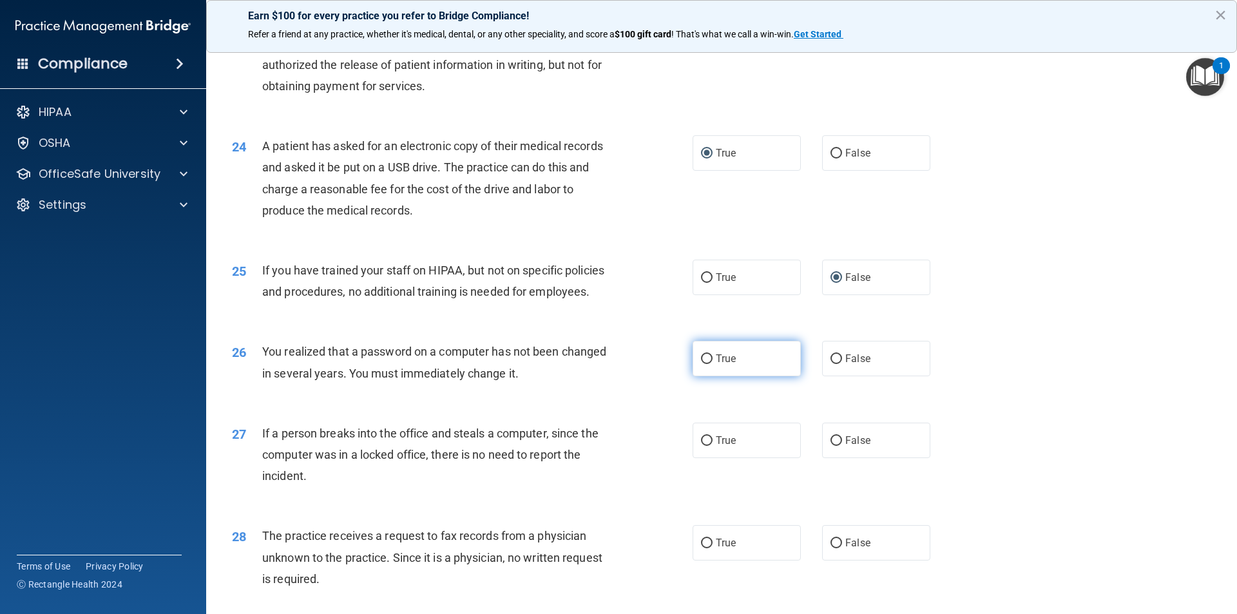
click at [701, 364] on input "True" at bounding box center [707, 359] width 12 height 10
radio input "true"
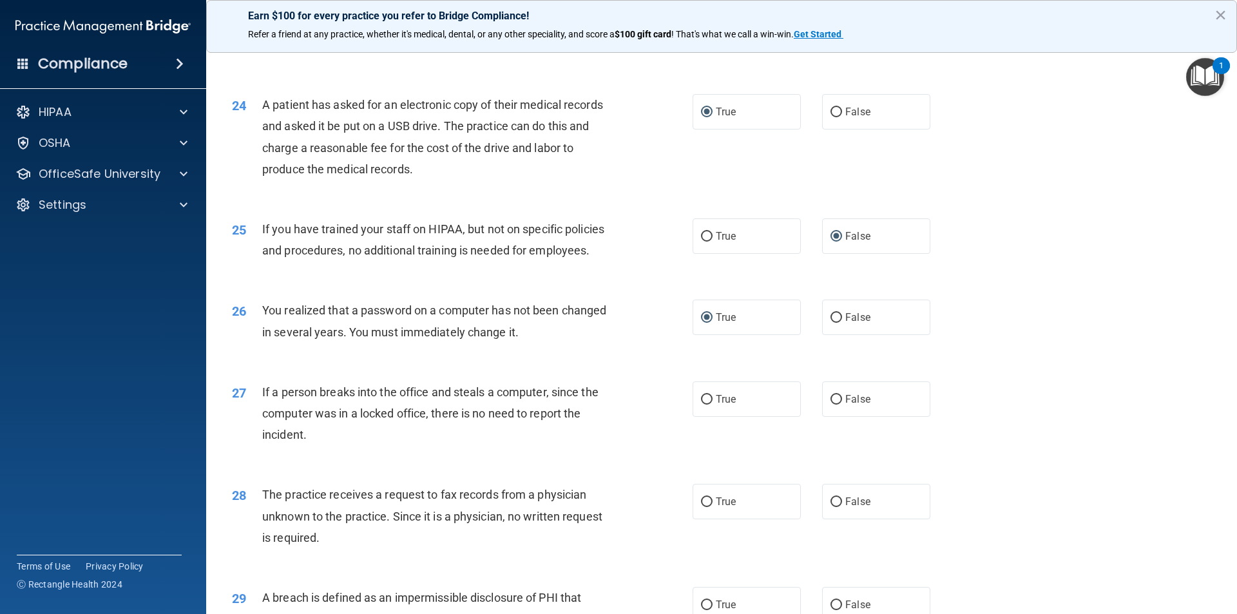
scroll to position [2191, 0]
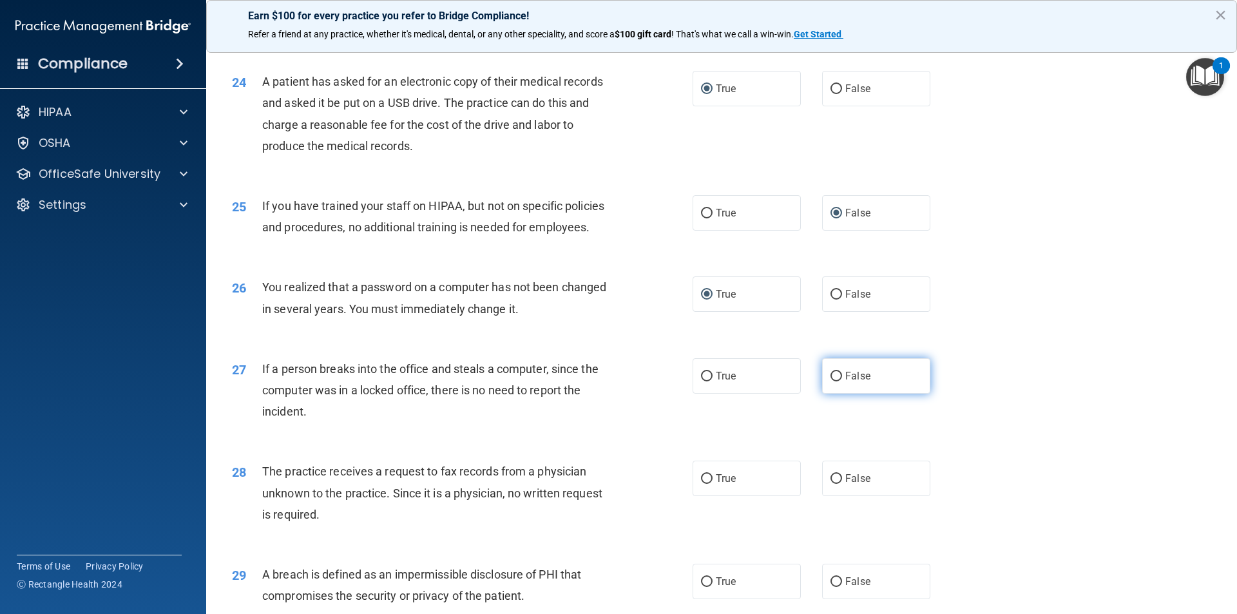
click at [831, 382] on input "False" at bounding box center [837, 377] width 12 height 10
radio input "true"
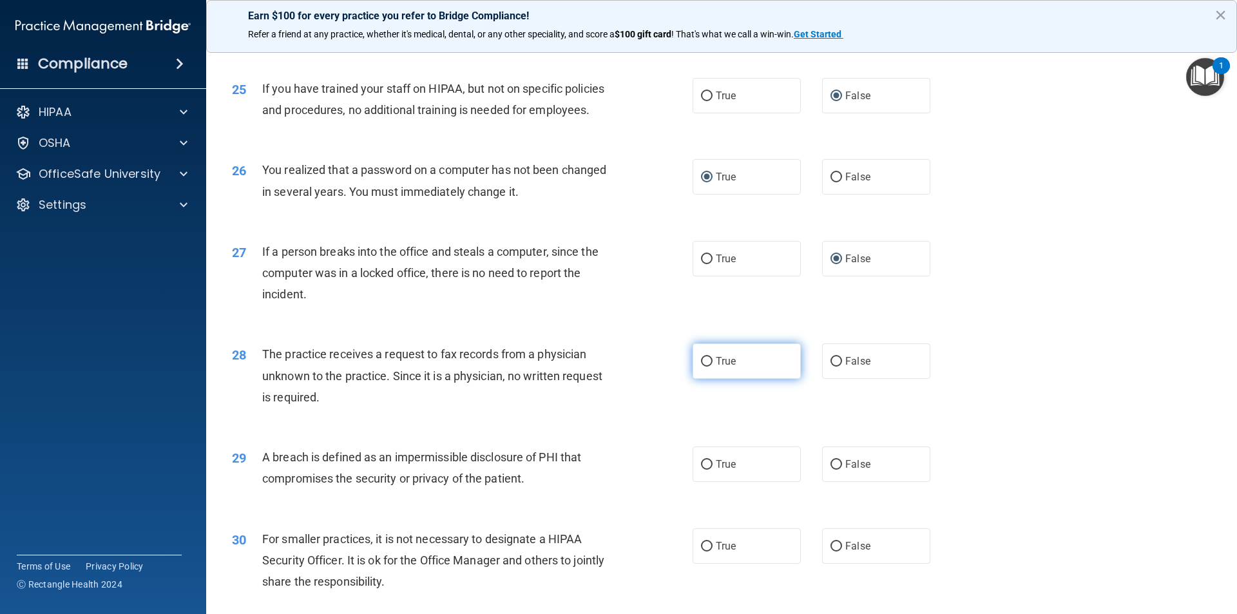
scroll to position [2320, 0]
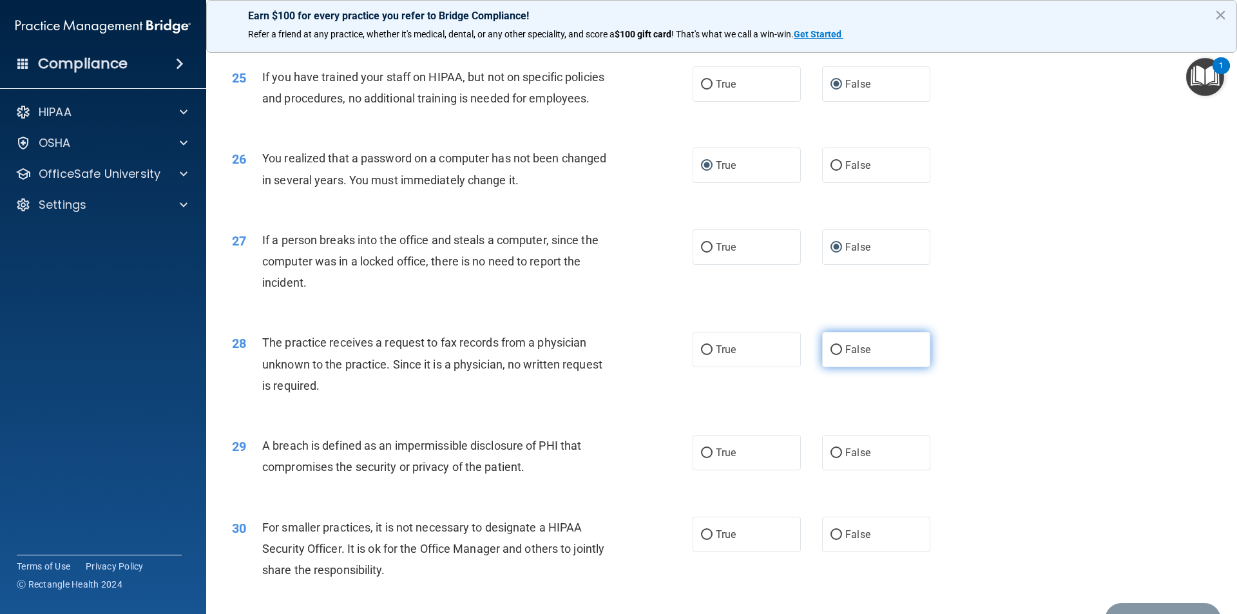
click at [833, 355] on input "False" at bounding box center [837, 350] width 12 height 10
radio input "true"
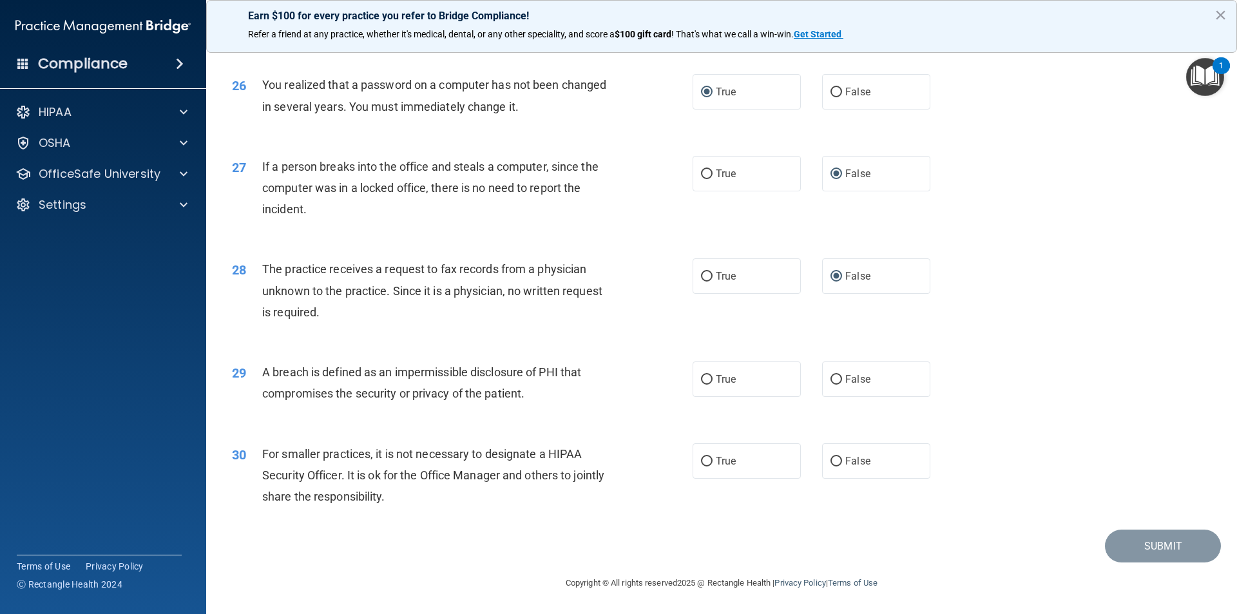
scroll to position [2436, 0]
click at [704, 377] on input "True" at bounding box center [707, 380] width 12 height 10
radio input "true"
click at [831, 460] on input "False" at bounding box center [837, 462] width 12 height 10
radio input "true"
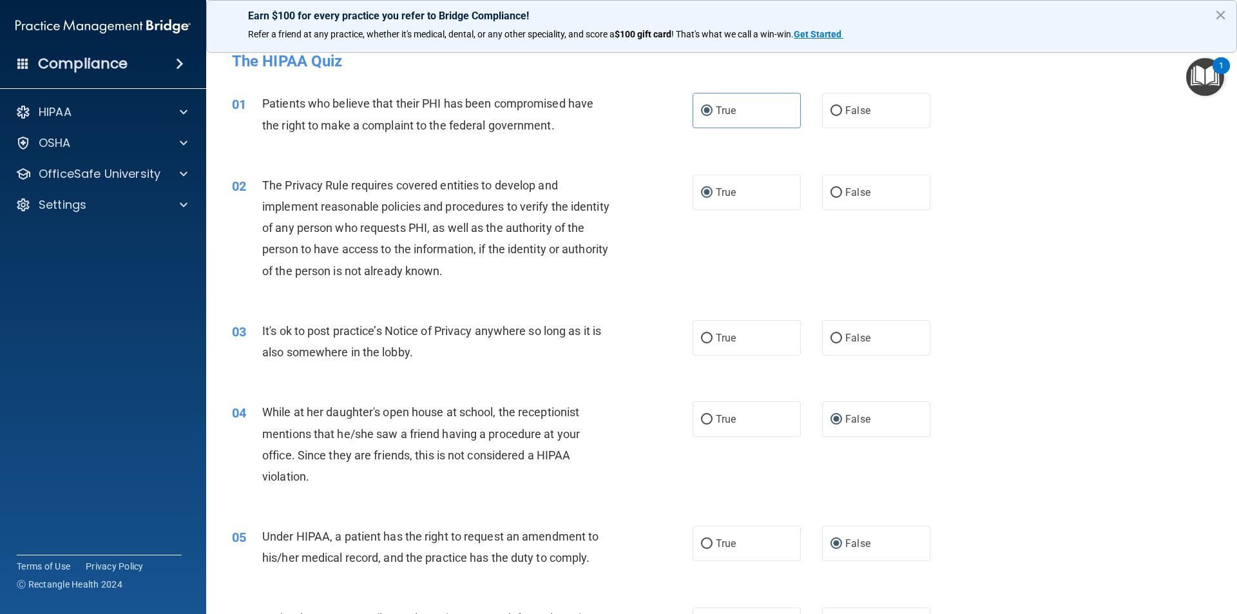
scroll to position [0, 0]
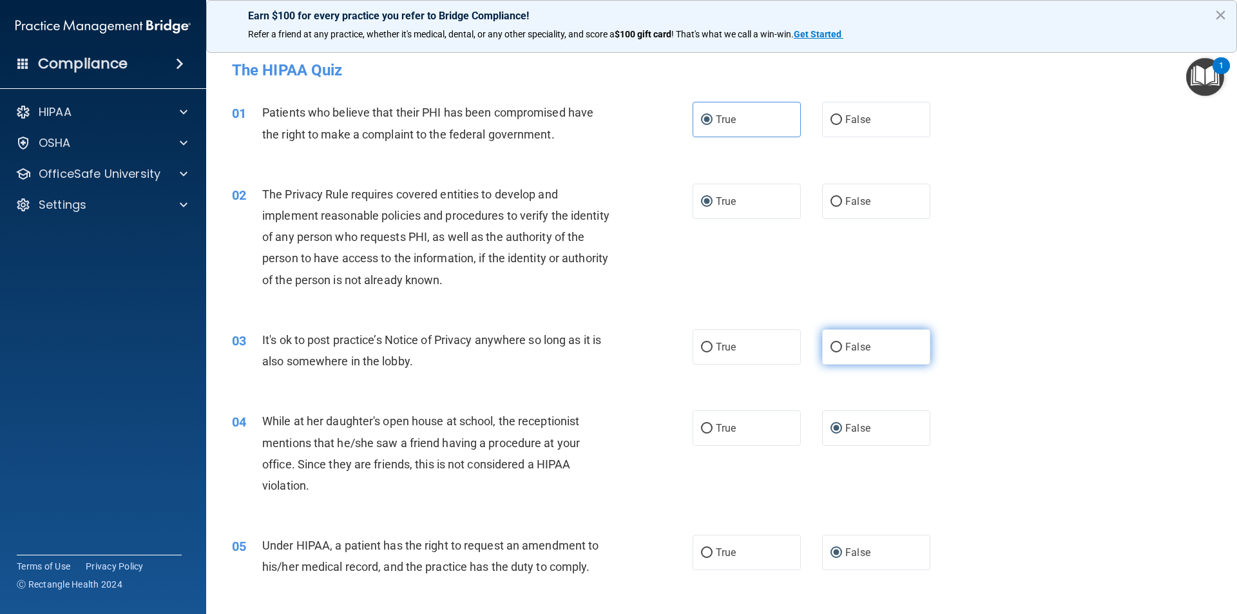
click at [831, 343] on input "False" at bounding box center [837, 348] width 12 height 10
radio input "true"
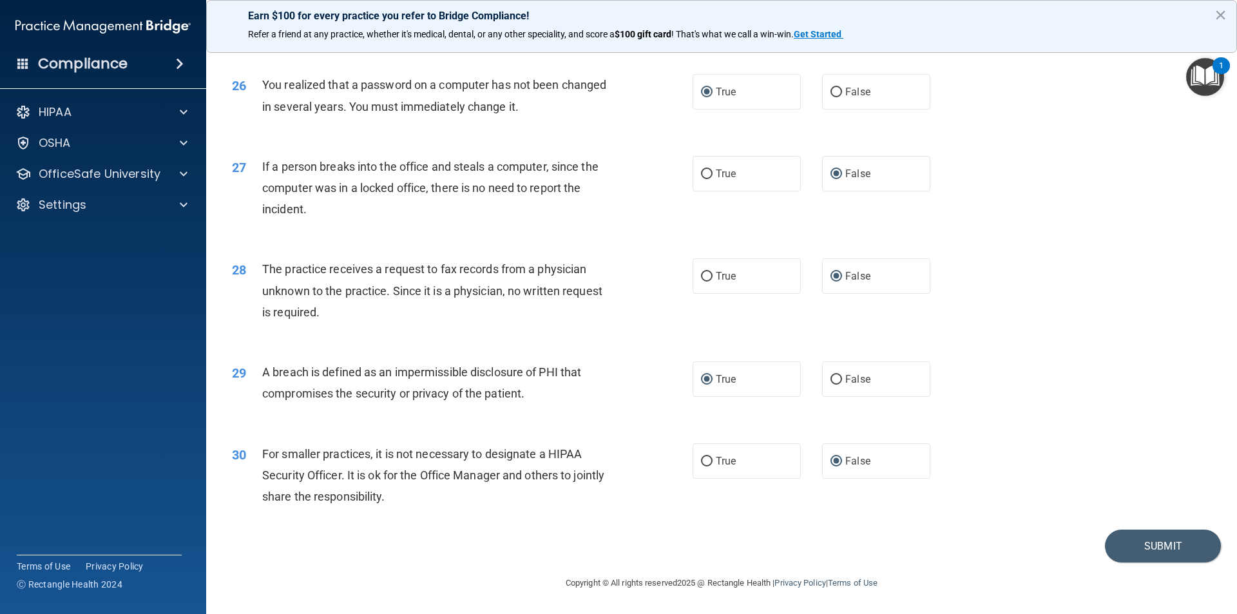
scroll to position [2436, 0]
click at [1157, 547] on button "Submit" at bounding box center [1163, 546] width 116 height 33
click at [1148, 549] on button "Submit" at bounding box center [1163, 546] width 116 height 33
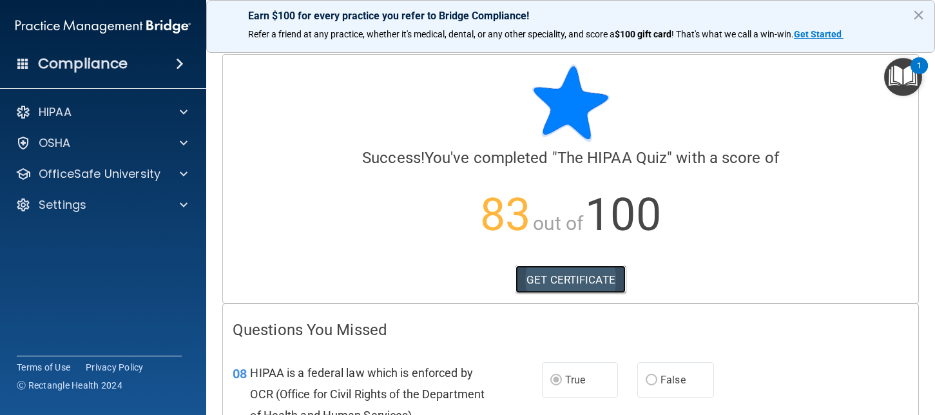
click at [590, 283] on link "GET CERTIFICATE" at bounding box center [571, 280] width 110 height 28
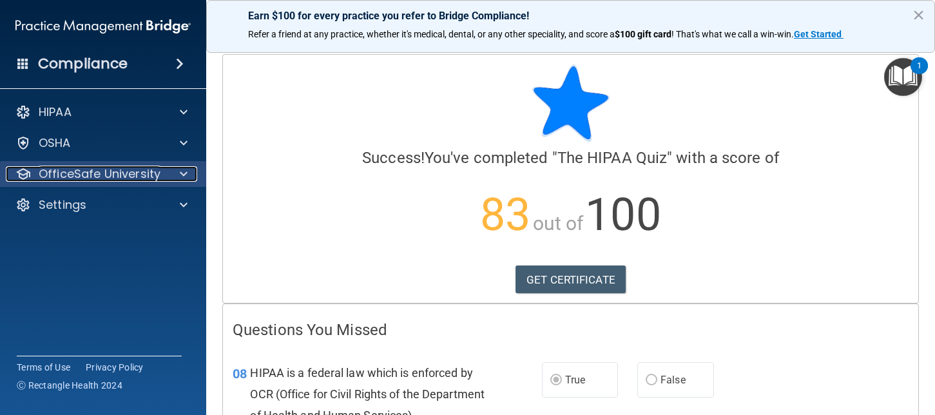
click at [126, 180] on p "OfficeSafe University" at bounding box center [100, 173] width 122 height 15
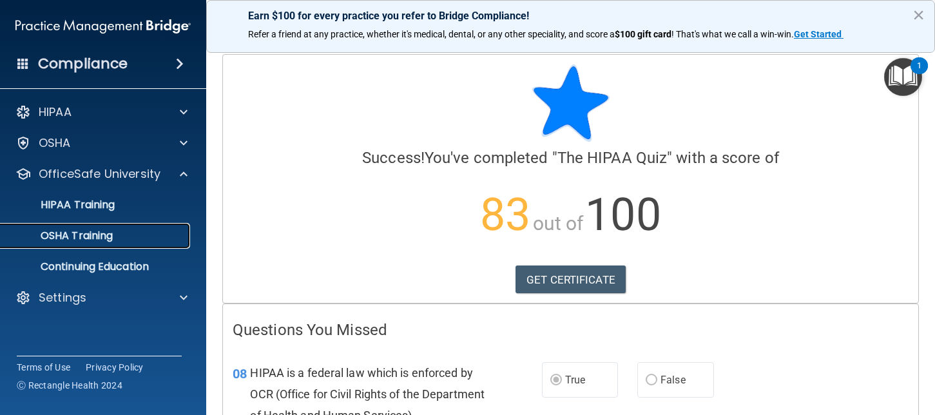
click at [128, 240] on div "OSHA Training" at bounding box center [96, 235] width 176 height 13
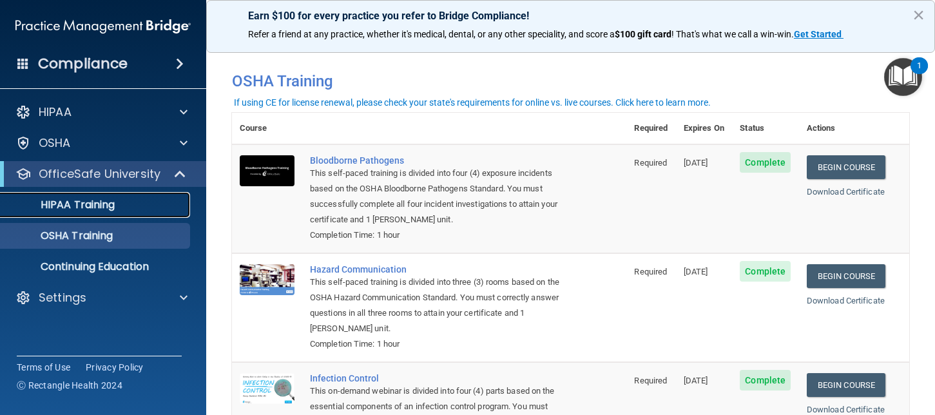
click at [81, 210] on p "HIPAA Training" at bounding box center [61, 204] width 106 height 13
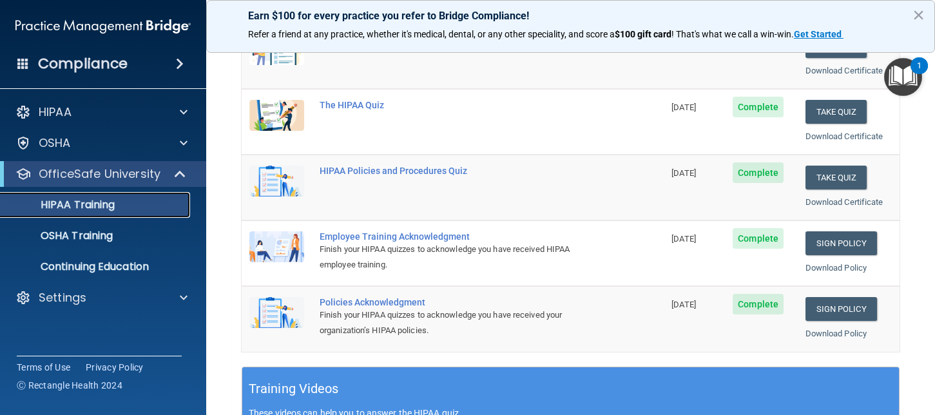
scroll to position [129, 0]
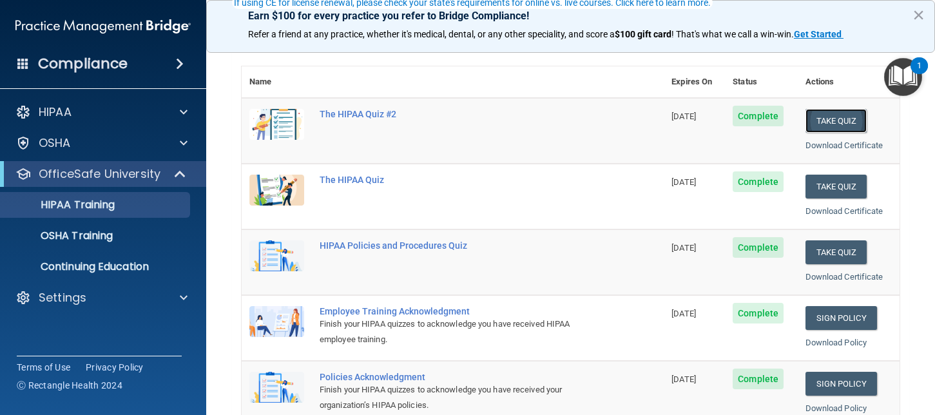
click at [841, 124] on button "Take Quiz" at bounding box center [837, 121] width 62 height 24
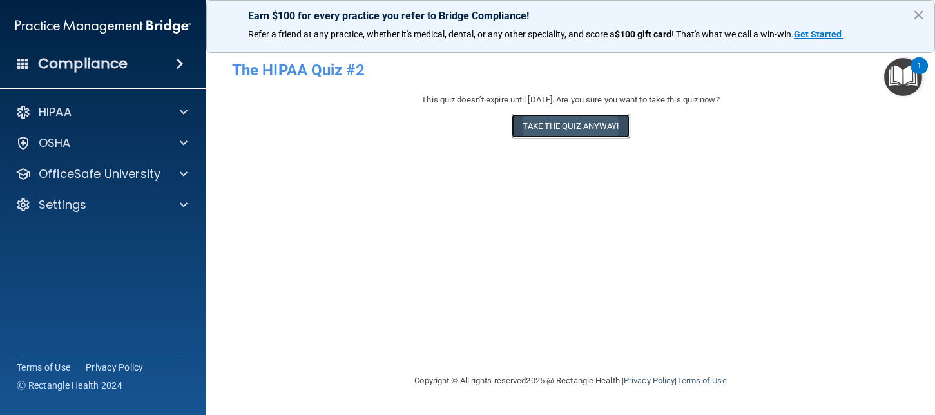
click at [599, 121] on button "Take the quiz anyway!" at bounding box center [570, 126] width 117 height 24
